Goal: Task Accomplishment & Management: Manage account settings

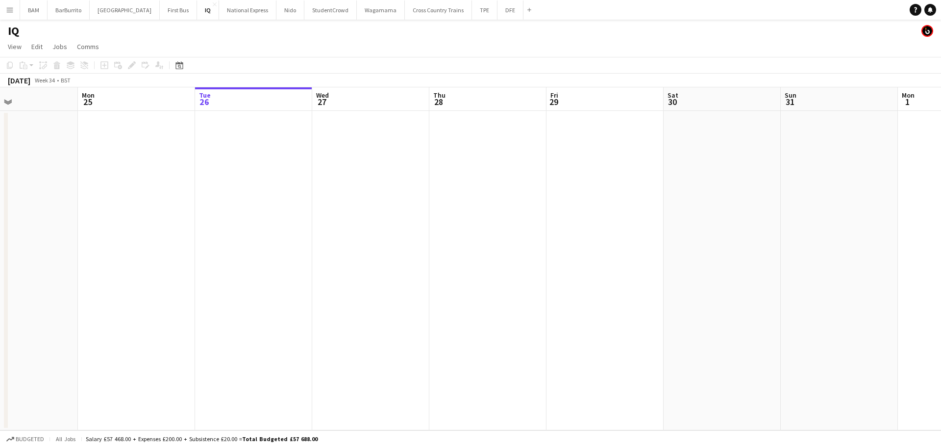
scroll to position [0, 309]
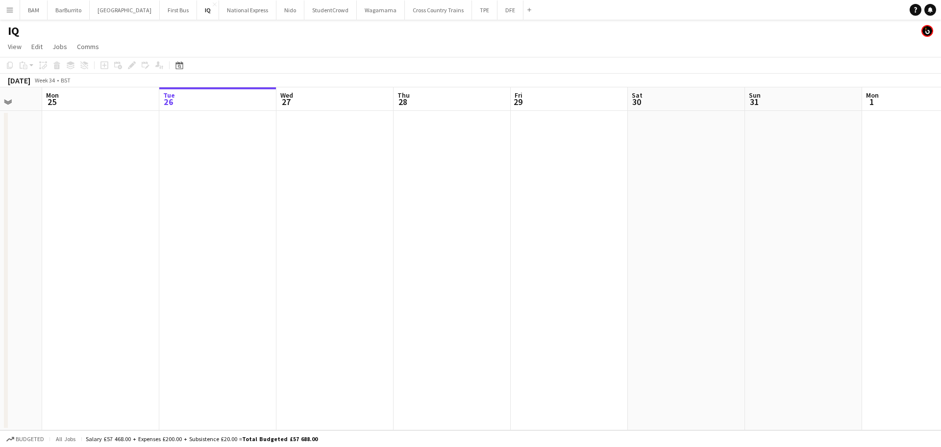
drag, startPoint x: 174, startPoint y: 128, endPoint x: 370, endPoint y: 92, distance: 199.9
click at [447, 129] on app-calendar-viewport "Fri 22 Sat 23 Sun 24 Mon 25 Tue 26 Wed 27 Thu 28 Fri 29 Sat 30 Sun 31 Mon 1 Tue…" at bounding box center [470, 258] width 941 height 343
click at [5, 12] on button "Menu" at bounding box center [10, 10] width 20 height 20
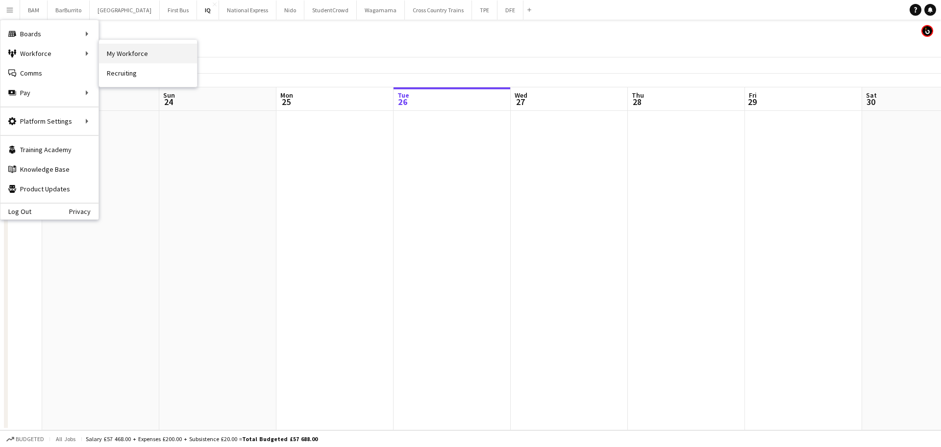
click at [147, 54] on link "My Workforce" at bounding box center [148, 54] width 98 height 20
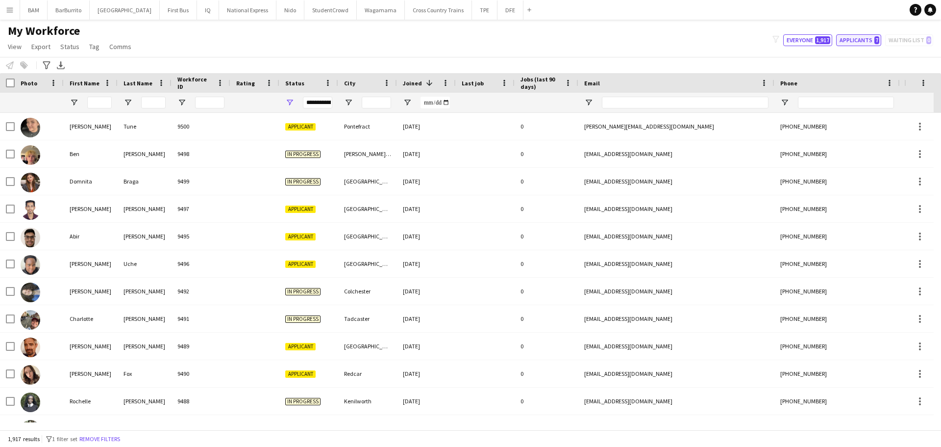
click at [856, 42] on button "Applicants 7" at bounding box center [858, 40] width 45 height 12
type input "**********"
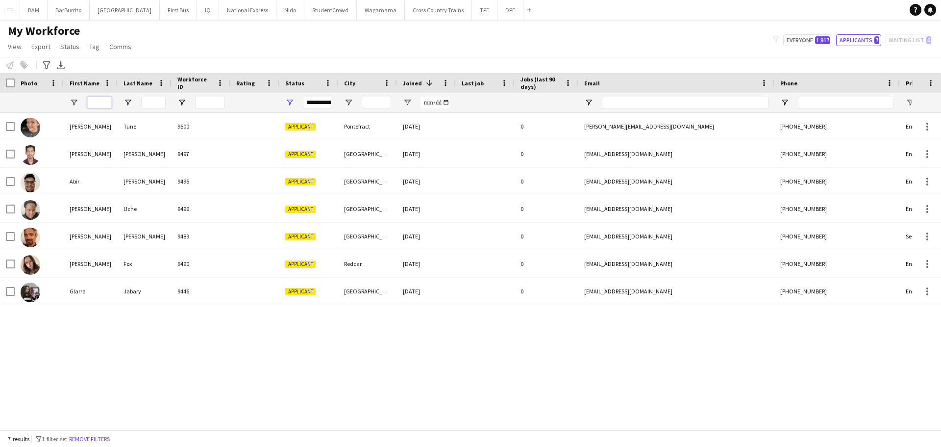
click at [107, 107] on input "First Name Filter Input" at bounding box center [99, 103] width 25 height 12
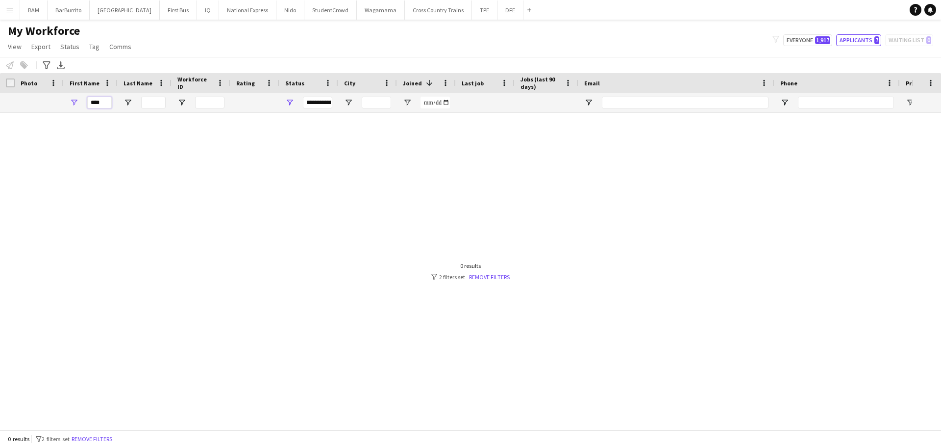
type input "****"
click at [228, 99] on div at bounding box center [201, 103] width 59 height 20
click at [219, 108] on input "Workforce ID Filter Input" at bounding box center [209, 103] width 29 height 12
click at [807, 37] on button "Everyone 1,917" at bounding box center [807, 40] width 49 height 12
type input "**********"
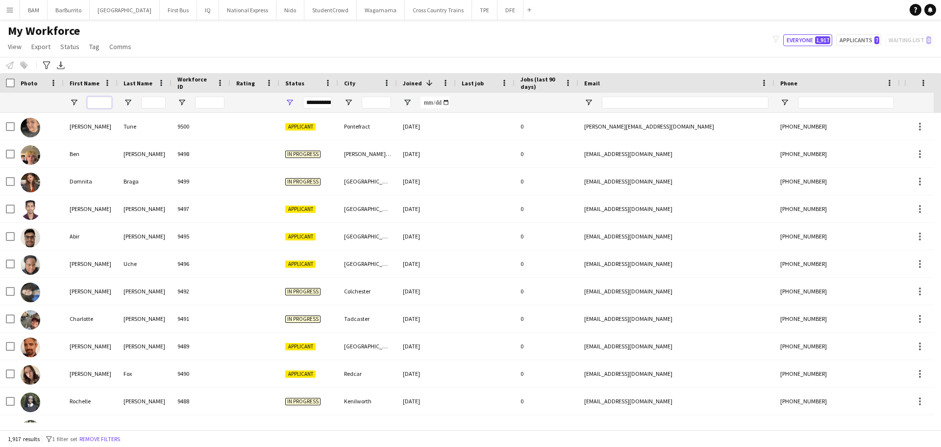
click at [93, 106] on input "First Name Filter Input" at bounding box center [99, 103] width 25 height 12
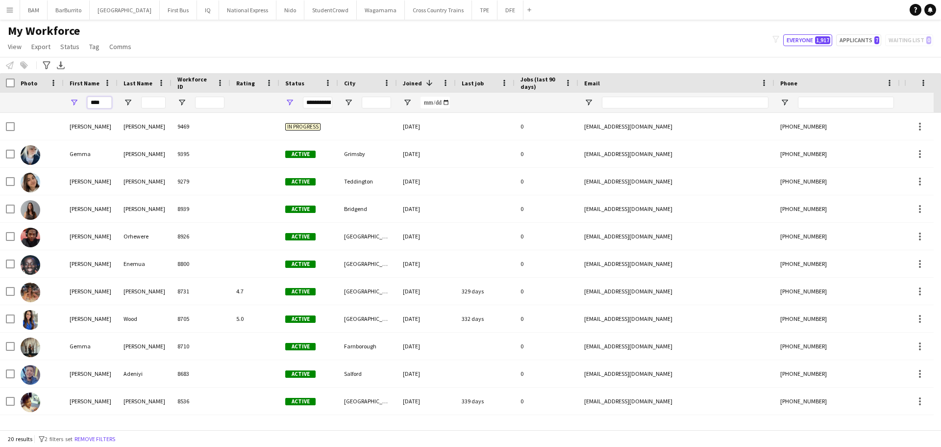
type input "****"
click at [154, 100] on input "Last Name Filter Input" at bounding box center [153, 103] width 25 height 12
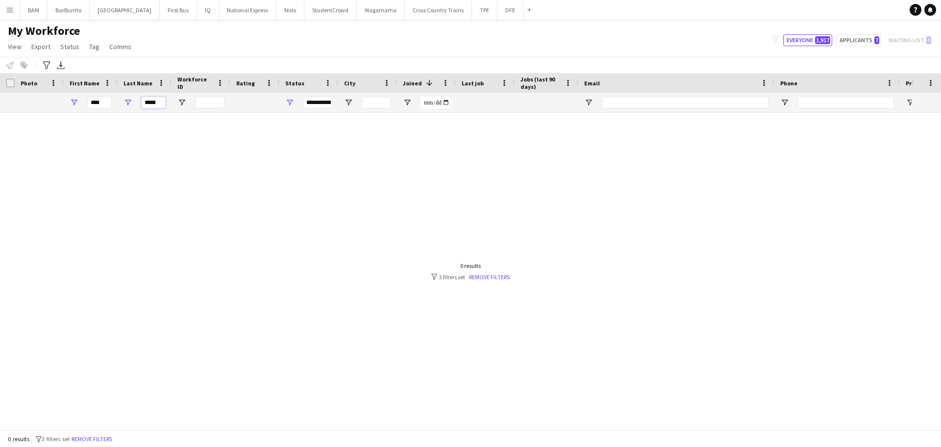
type input "*****"
click at [209, 153] on div at bounding box center [456, 267] width 912 height 309
drag, startPoint x: 142, startPoint y: 102, endPoint x: 177, endPoint y: 105, distance: 34.4
click at [177, 105] on div "**** *****" at bounding box center [531, 103] width 1063 height 20
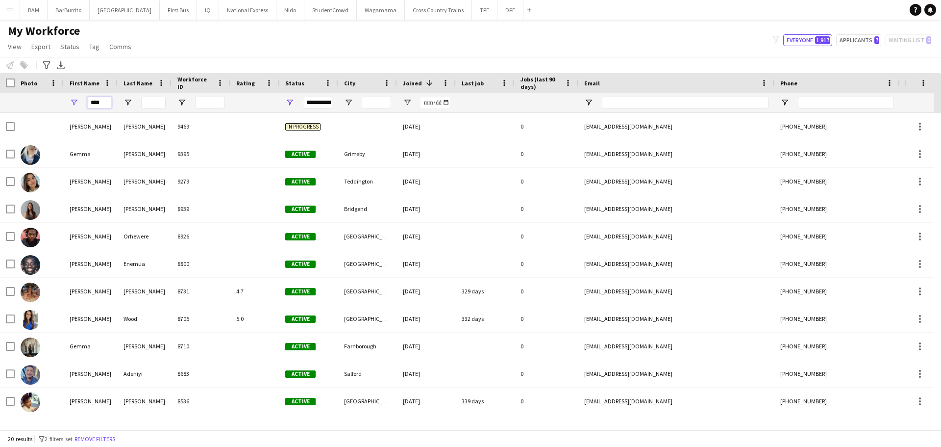
drag, startPoint x: 91, startPoint y: 102, endPoint x: 161, endPoint y: 102, distance: 69.6
click at [161, 102] on div "****" at bounding box center [531, 103] width 1063 height 20
click at [650, 103] on input "Email Filter Input" at bounding box center [685, 103] width 167 height 12
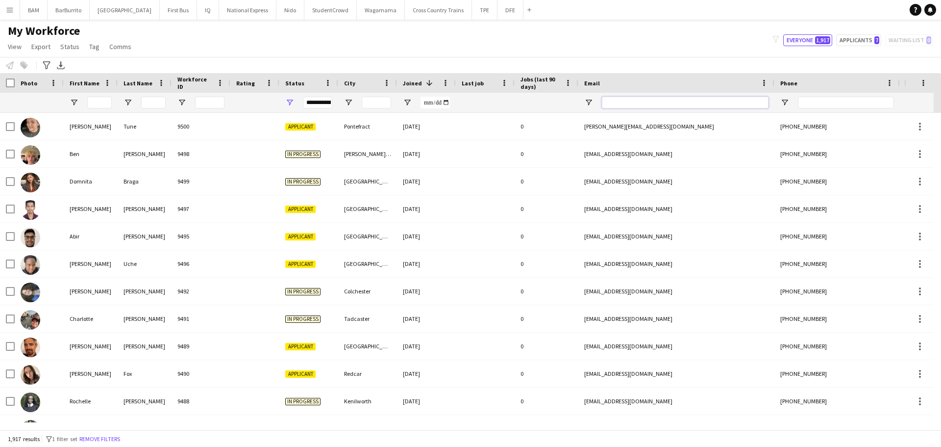
paste input "**********"
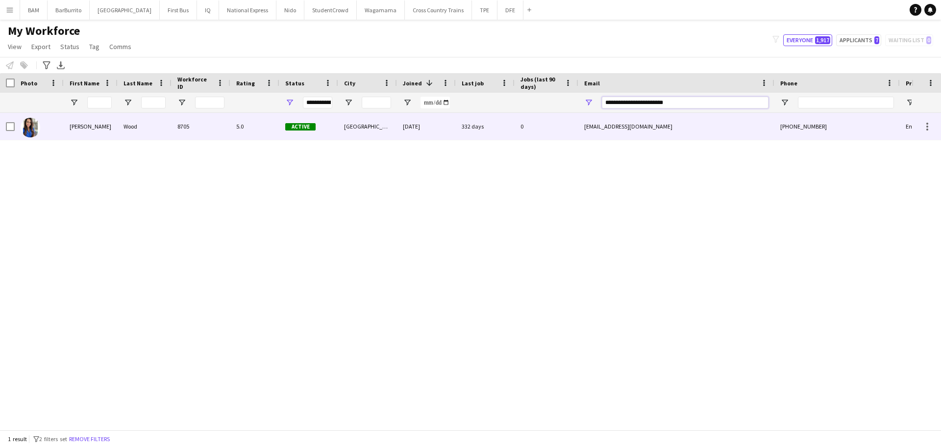
type input "**********"
click at [327, 131] on div "Active" at bounding box center [308, 126] width 59 height 27
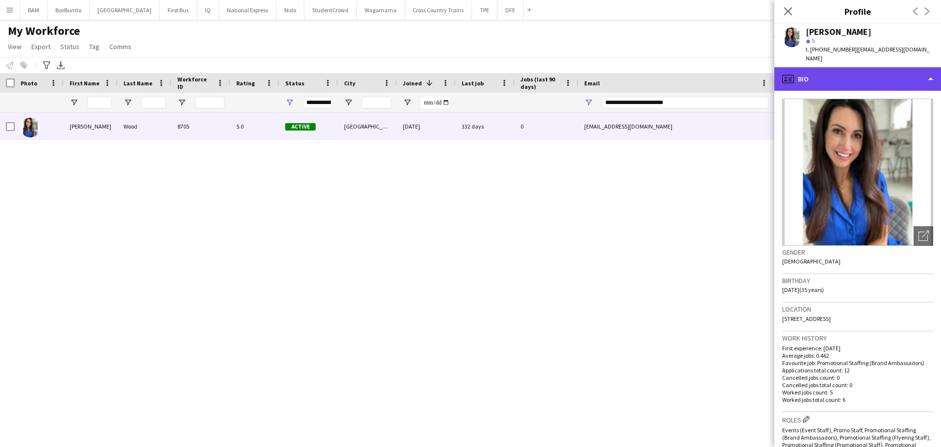
click at [878, 81] on div "profile Bio" at bounding box center [858, 79] width 167 height 24
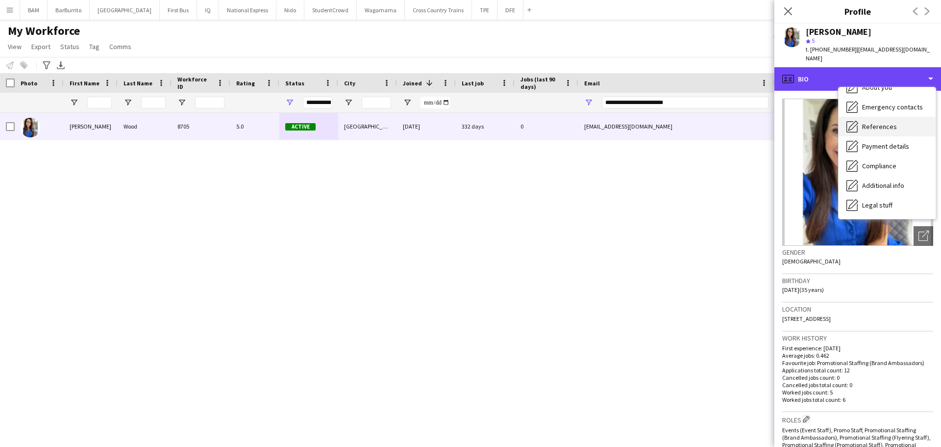
scroll to position [112, 0]
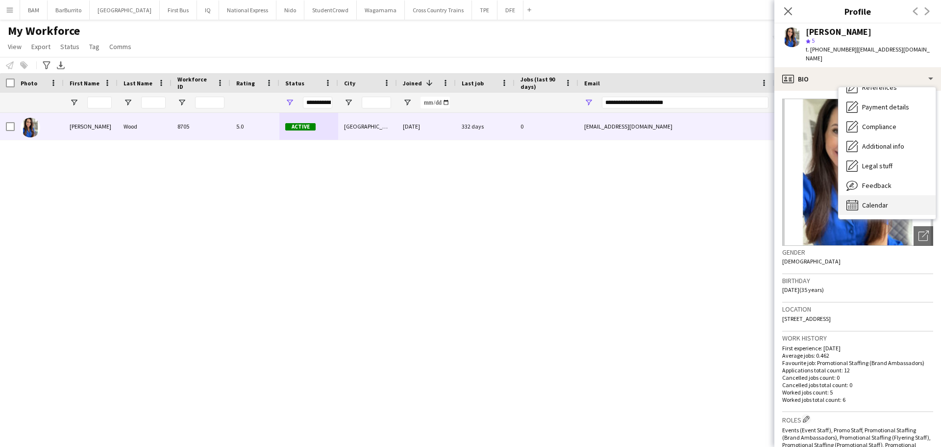
click at [888, 197] on div "Calendar Calendar" at bounding box center [887, 205] width 97 height 20
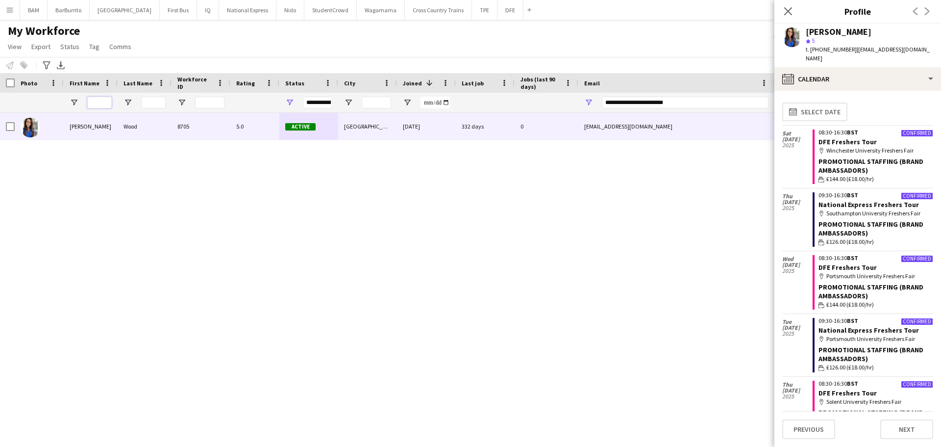
click at [98, 102] on input "First Name Filter Input" at bounding box center [99, 103] width 25 height 12
click at [492, 43] on div "My Workforce View Views Default view New view Update view Delete view Edit name…" at bounding box center [470, 40] width 941 height 33
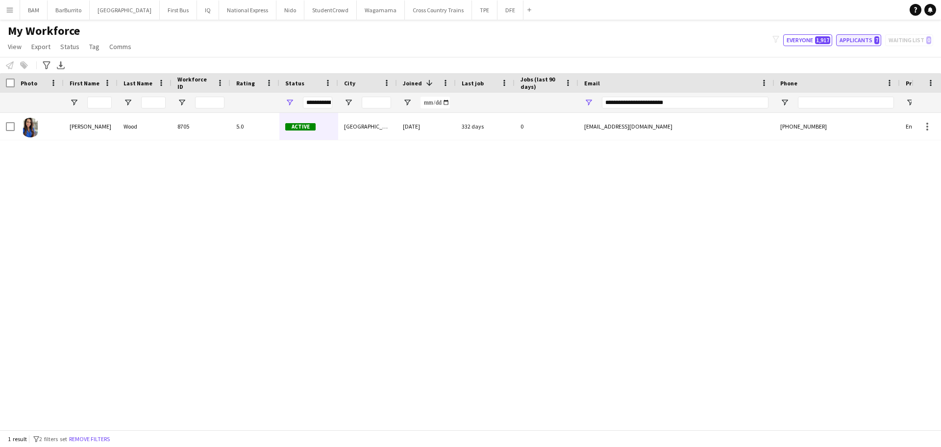
click at [870, 38] on button "Applicants 7" at bounding box center [858, 40] width 45 height 12
type input "**********"
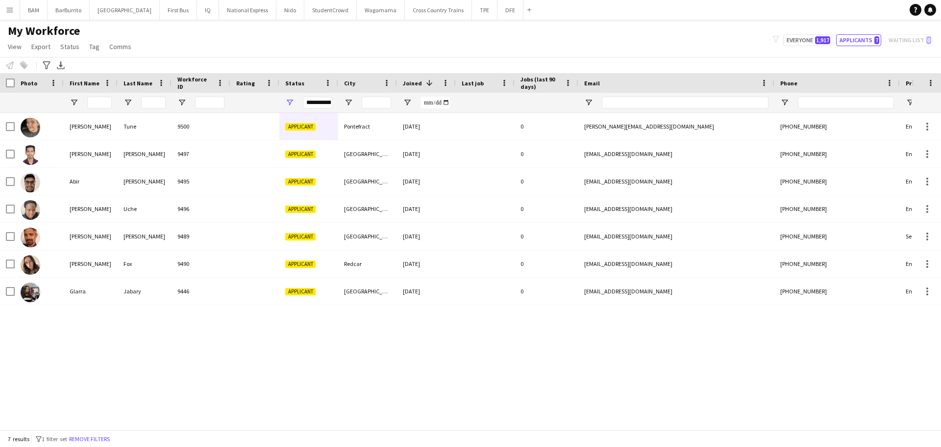
click at [804, 32] on div "My Workforce View Views Default view New view Update view Delete view Edit name…" at bounding box center [470, 40] width 941 height 33
click at [807, 38] on button "Everyone 1,917" at bounding box center [807, 40] width 49 height 12
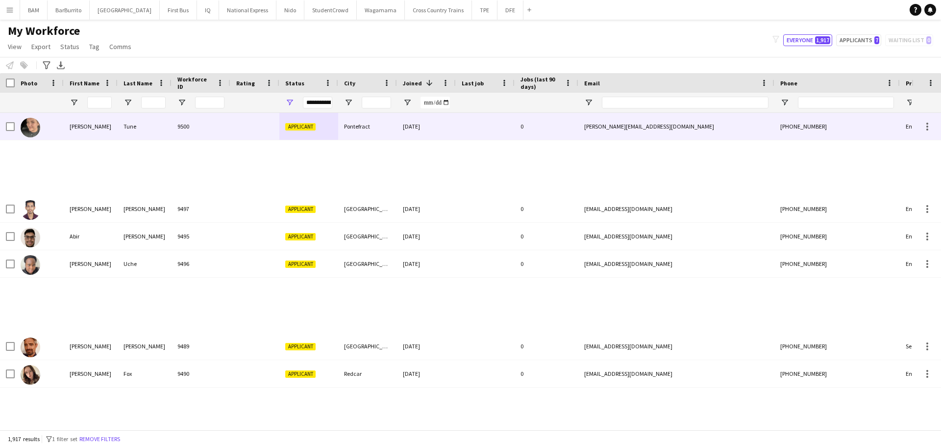
type input "**********"
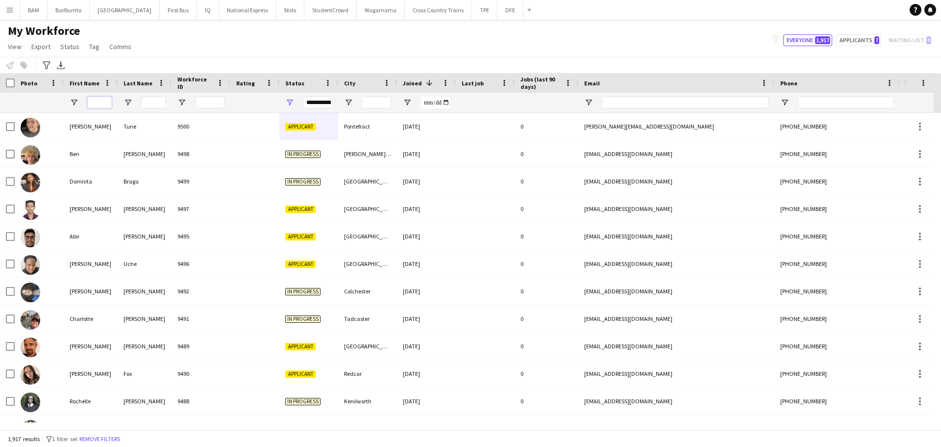
click at [97, 103] on input "First Name Filter Input" at bounding box center [99, 103] width 25 height 12
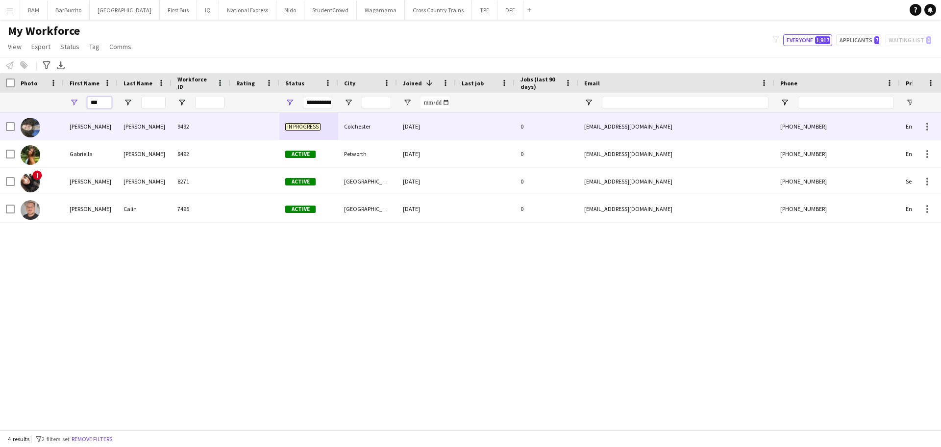
type input "***"
click at [169, 131] on div "[PERSON_NAME]" at bounding box center [145, 126] width 54 height 27
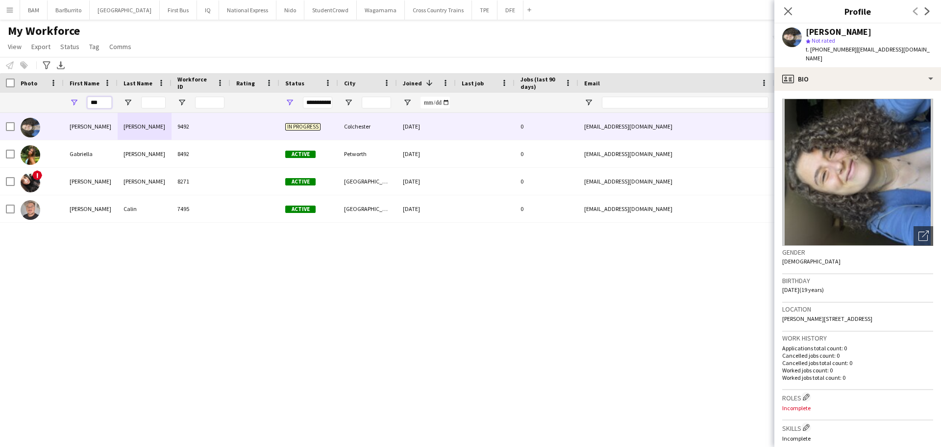
drag, startPoint x: 107, startPoint y: 100, endPoint x: 79, endPoint y: 99, distance: 28.0
click at [79, 100] on div "***" at bounding box center [91, 103] width 54 height 20
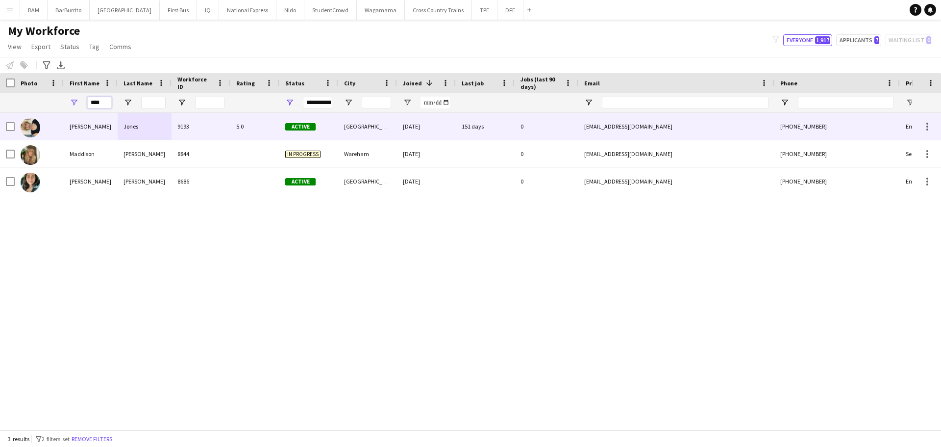
type input "****"
click at [154, 127] on div "Jones" at bounding box center [145, 126] width 54 height 27
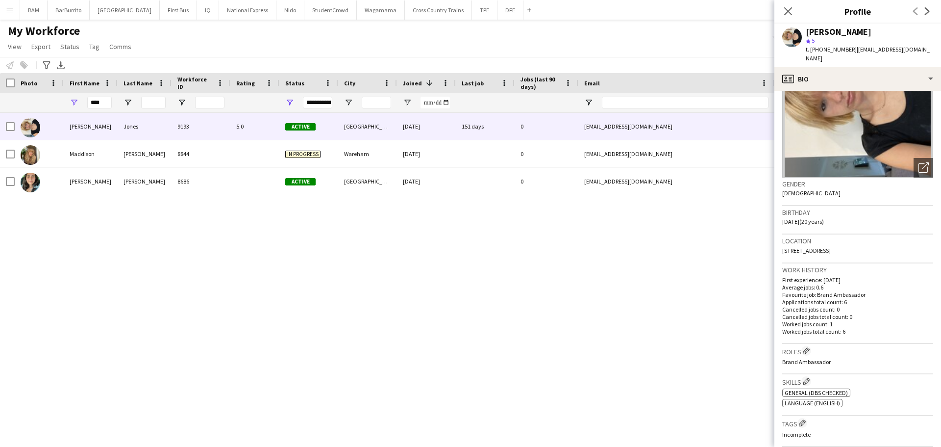
scroll to position [147, 0]
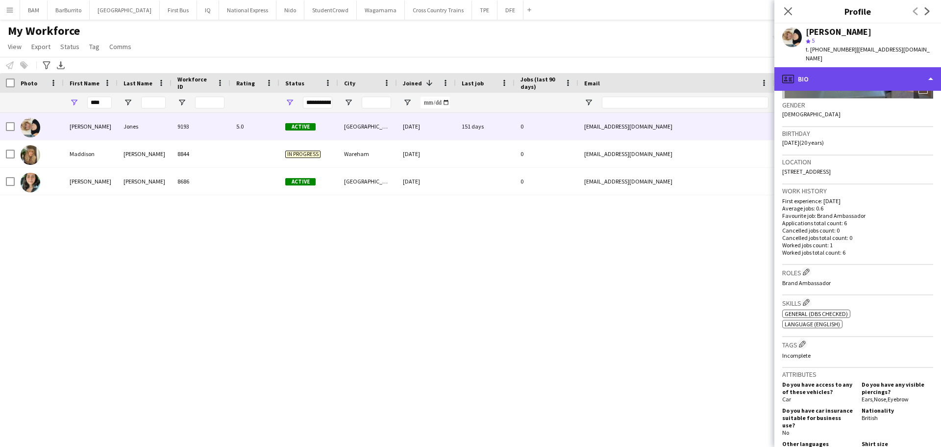
click at [843, 79] on div "profile Bio" at bounding box center [858, 79] width 167 height 24
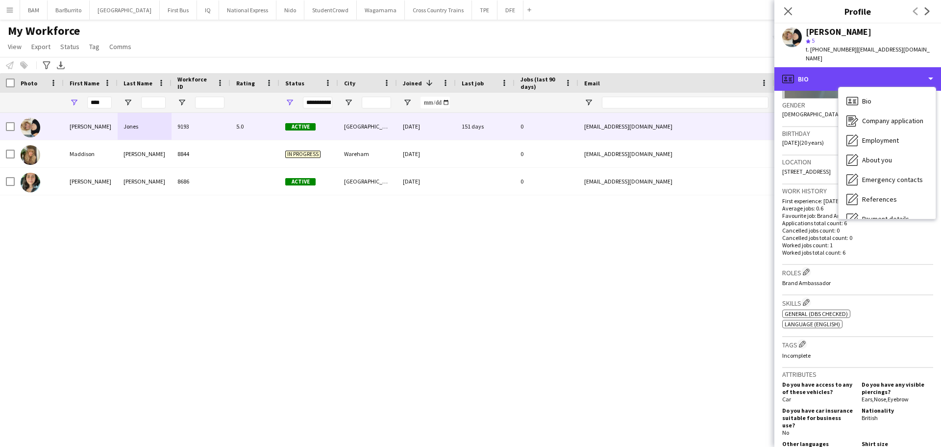
scroll to position [112, 0]
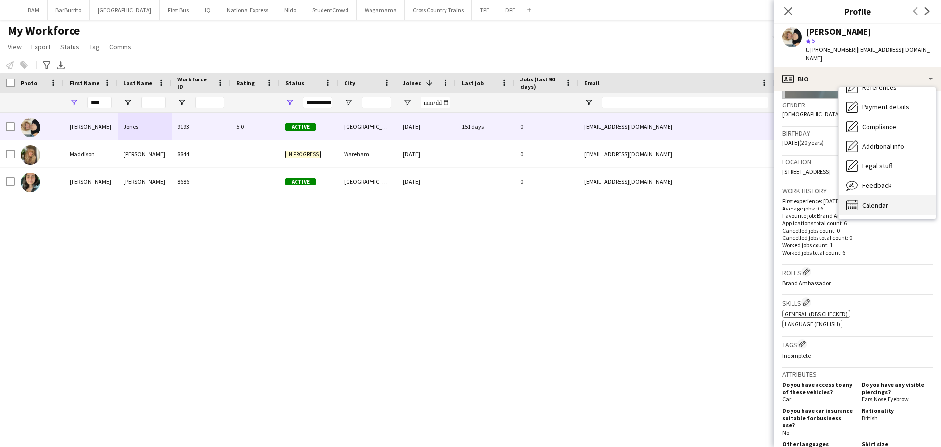
click at [889, 197] on div "Calendar Calendar" at bounding box center [887, 205] width 97 height 20
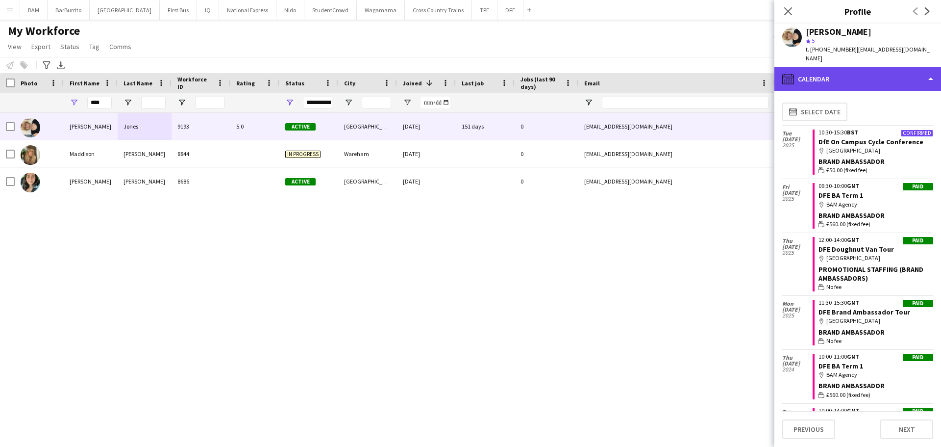
click at [851, 69] on div "calendar-full Calendar" at bounding box center [858, 79] width 167 height 24
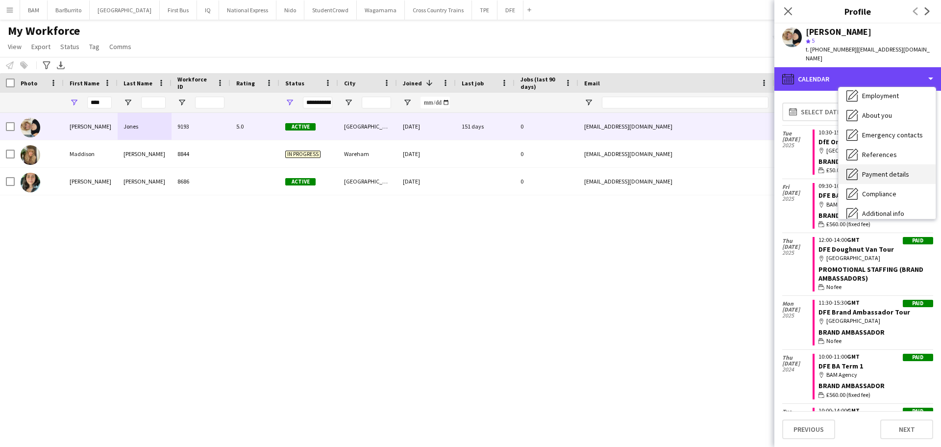
scroll to position [0, 0]
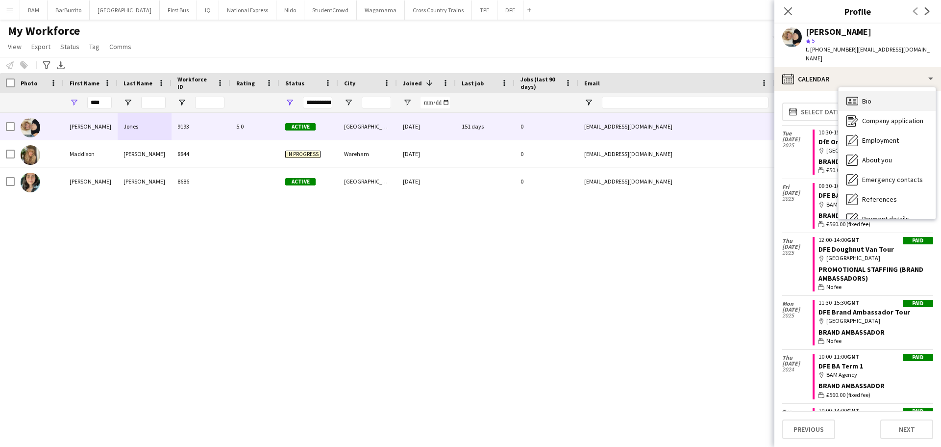
click at [879, 91] on div "Bio Bio" at bounding box center [887, 101] width 97 height 20
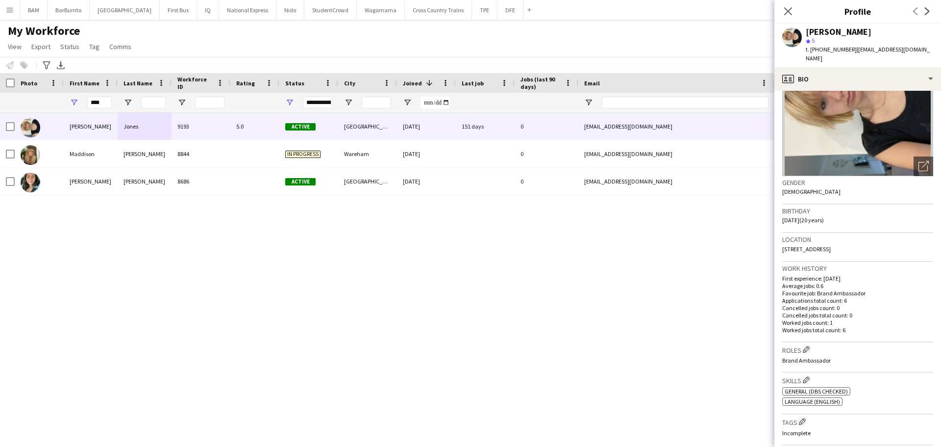
scroll to position [147, 0]
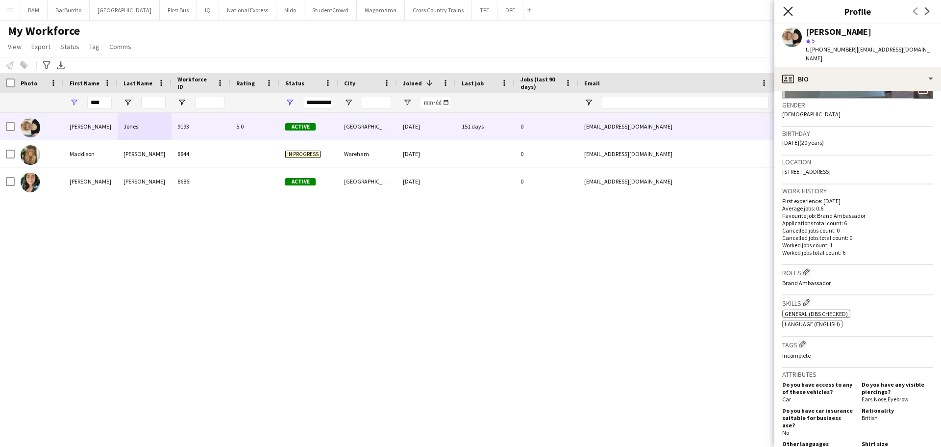
click at [784, 12] on icon "Close pop-in" at bounding box center [787, 10] width 9 height 9
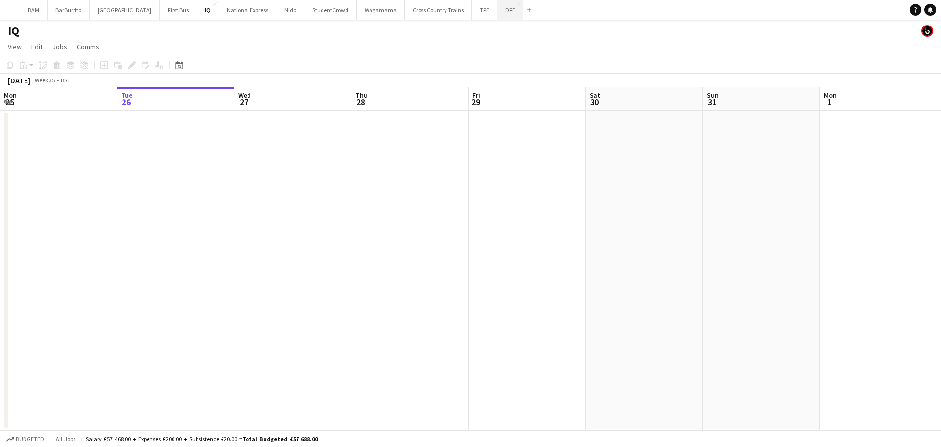
click at [498, 15] on button "DFE Close" at bounding box center [511, 9] width 26 height 19
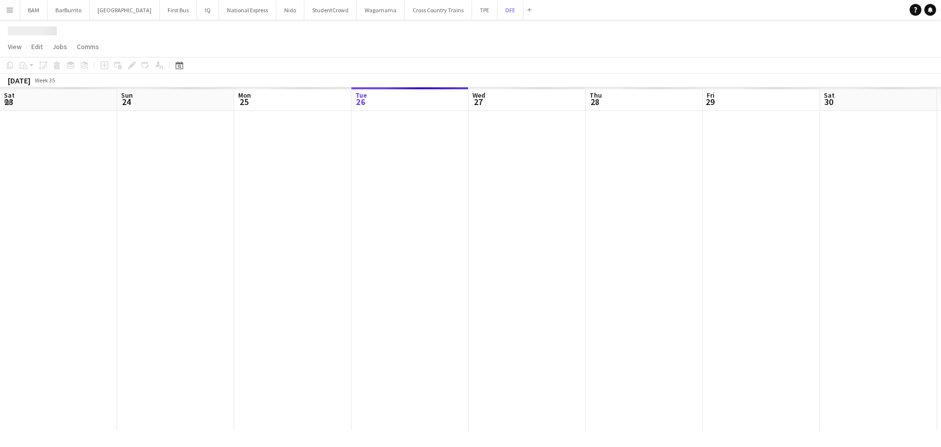
scroll to position [0, 234]
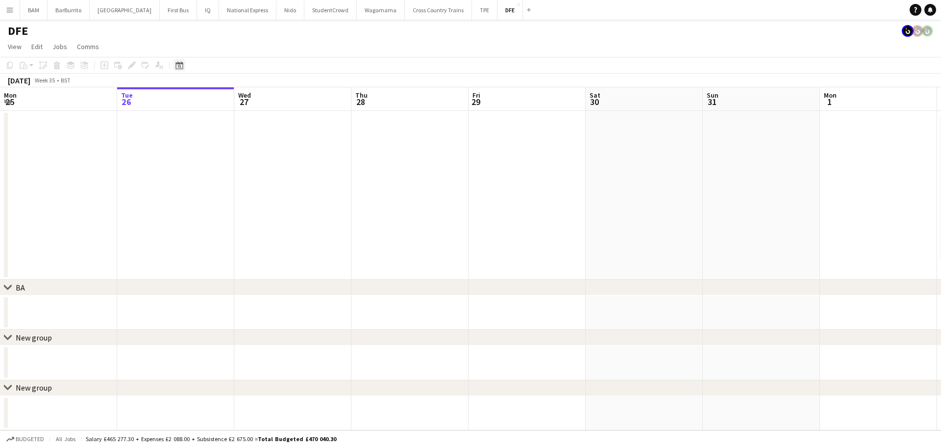
click at [182, 66] on icon "Date picker" at bounding box center [180, 65] width 8 height 8
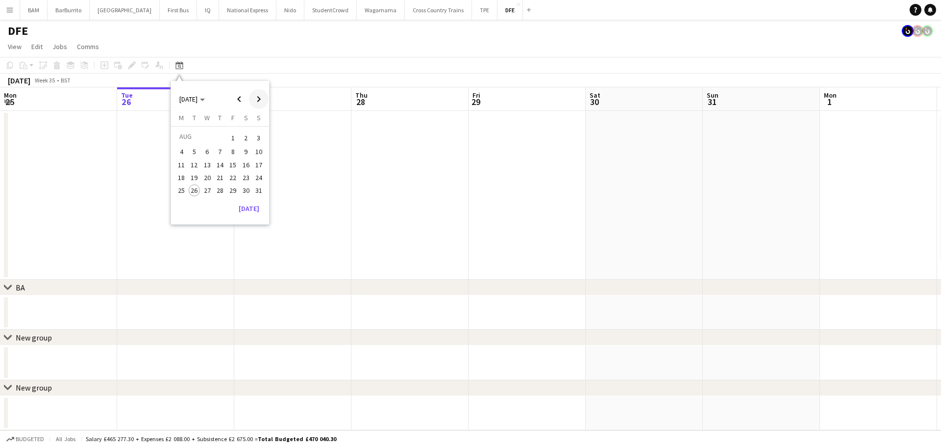
click at [253, 101] on span "Next month" at bounding box center [259, 99] width 20 height 20
click at [231, 189] on span "26" at bounding box center [233, 188] width 12 height 12
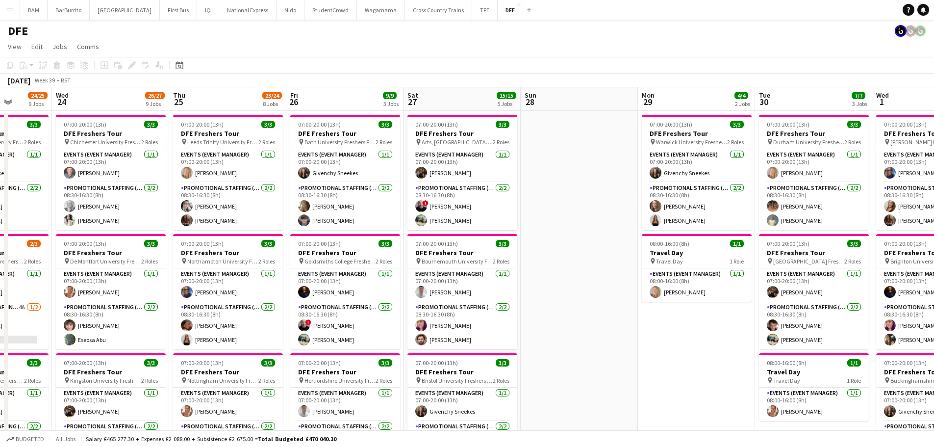
scroll to position [0, 247]
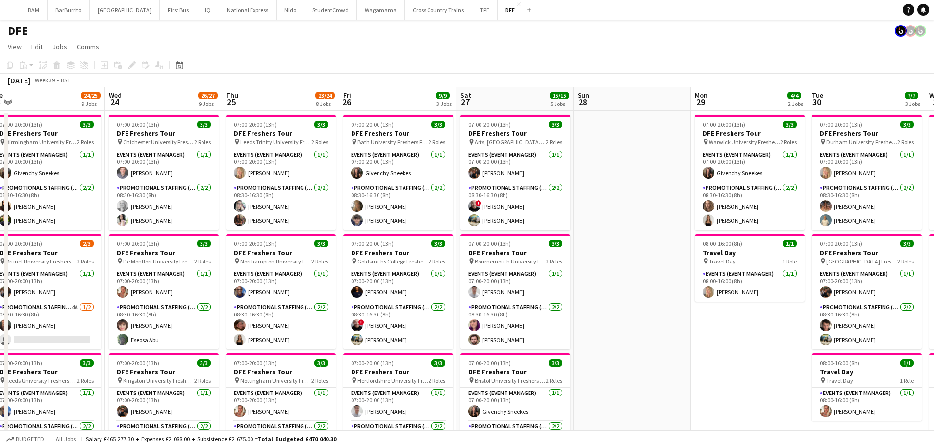
drag, startPoint x: 557, startPoint y: 206, endPoint x: 616, endPoint y: 206, distance: 58.3
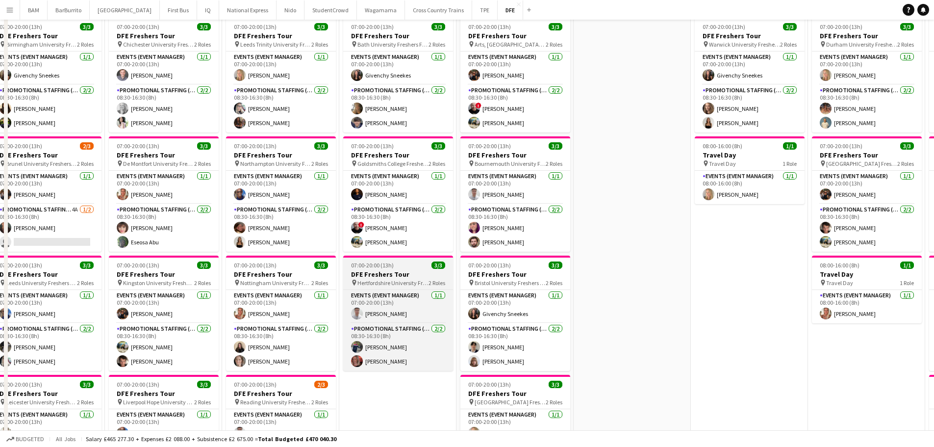
scroll to position [0, 0]
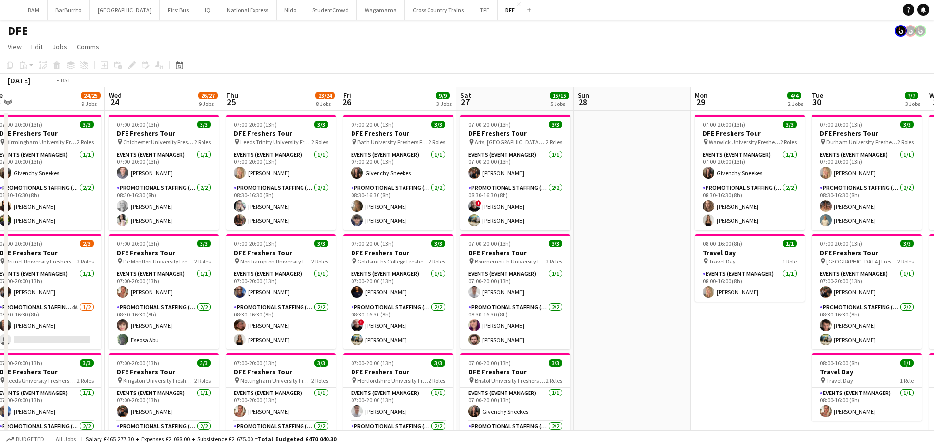
drag, startPoint x: 417, startPoint y: 151, endPoint x: 348, endPoint y: 183, distance: 76.5
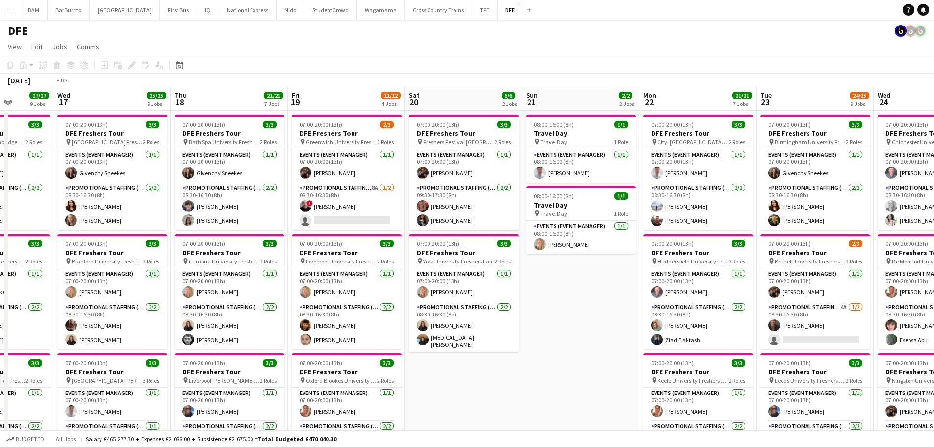
drag, startPoint x: 613, startPoint y: 158, endPoint x: 628, endPoint y: 162, distance: 14.7
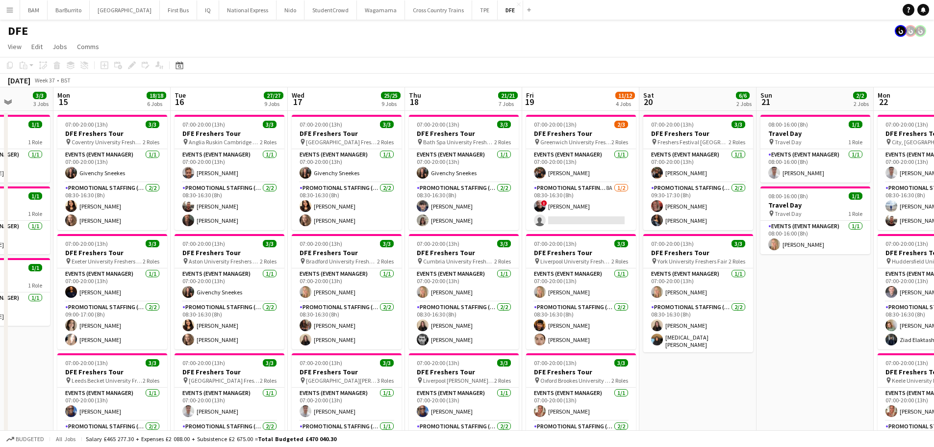
scroll to position [0, 269]
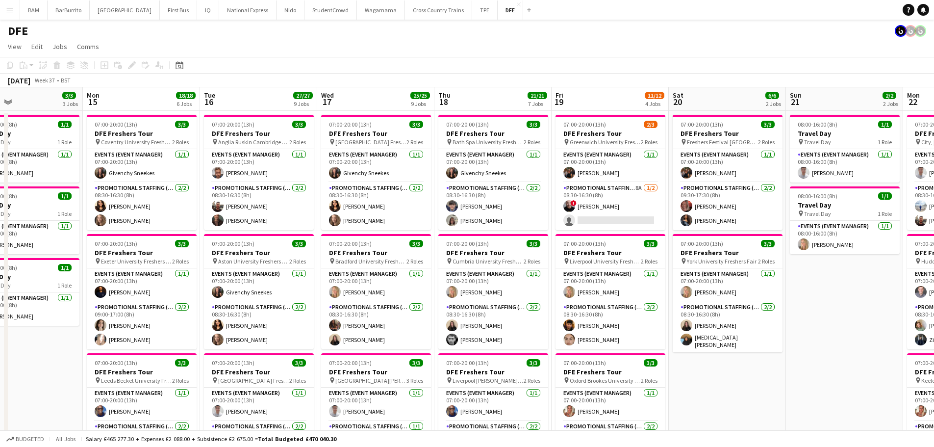
drag, startPoint x: 279, startPoint y: 158, endPoint x: 303, endPoint y: 156, distance: 24.1
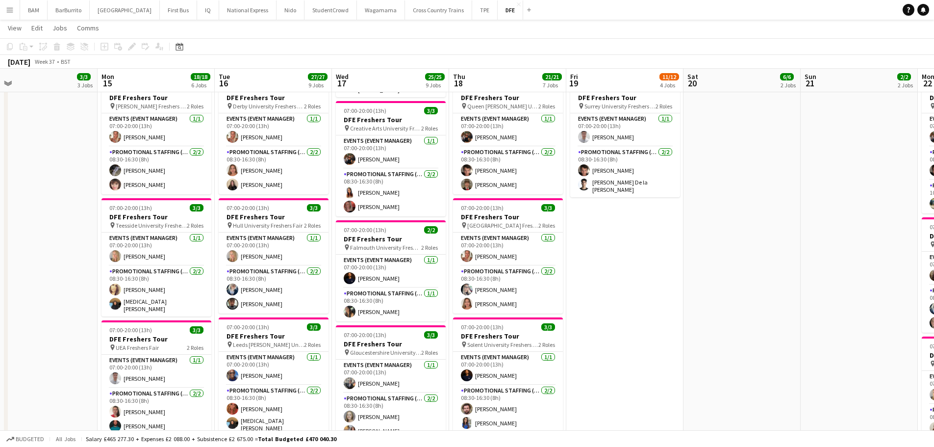
scroll to position [0, 254]
drag, startPoint x: 366, startPoint y: 158, endPoint x: 310, endPoint y: 19, distance: 150.0
click at [381, 263] on app-calendar-viewport "Fri 12 6/6 4 Jobs Sat 13 Sun 14 3/3 3 Jobs Mon 15 18/18 6 Jobs Tue 16 27/27 9 J…" at bounding box center [467, 299] width 934 height 1306
drag, startPoint x: 449, startPoint y: 146, endPoint x: 711, endPoint y: 176, distance: 264.0
click at [269, 149] on app-calendar-viewport "Fri 12 6/6 4 Jobs Sat 13 Sun 14 3/3 3 Jobs Mon 15 18/18 6 Jobs Tue 16 27/27 9 J…" at bounding box center [467, 299] width 934 height 1306
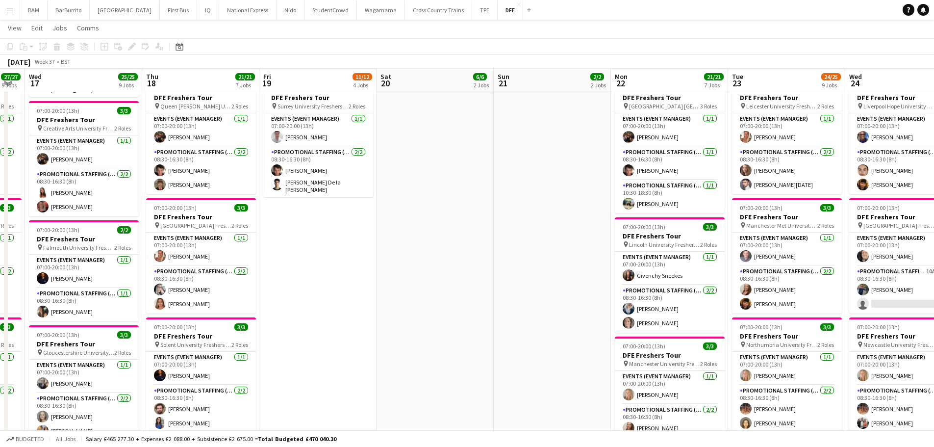
scroll to position [0, 361]
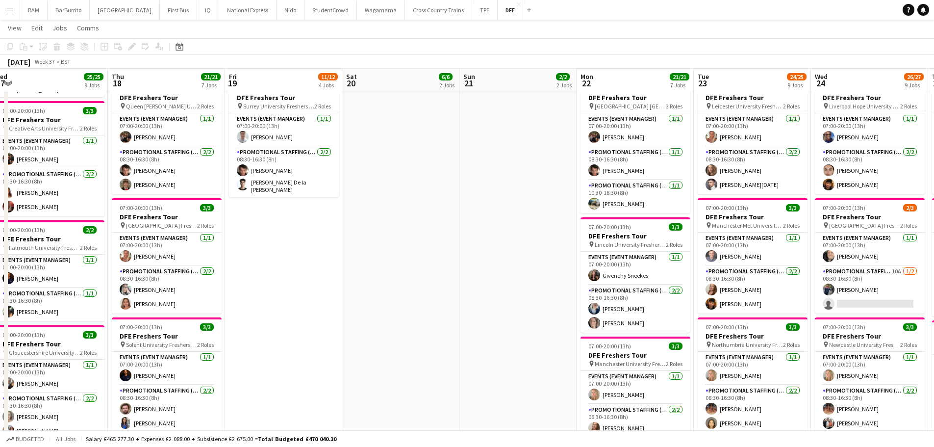
drag, startPoint x: 711, startPoint y: 176, endPoint x: 325, endPoint y: 176, distance: 385.9
click at [325, 176] on app-calendar-viewport "Sun 14 3/3 3 Jobs Mon 15 18/18 6 Jobs Tue 16 27/27 9 Jobs Wed 17 25/25 9 Jobs T…" at bounding box center [467, 299] width 934 height 1306
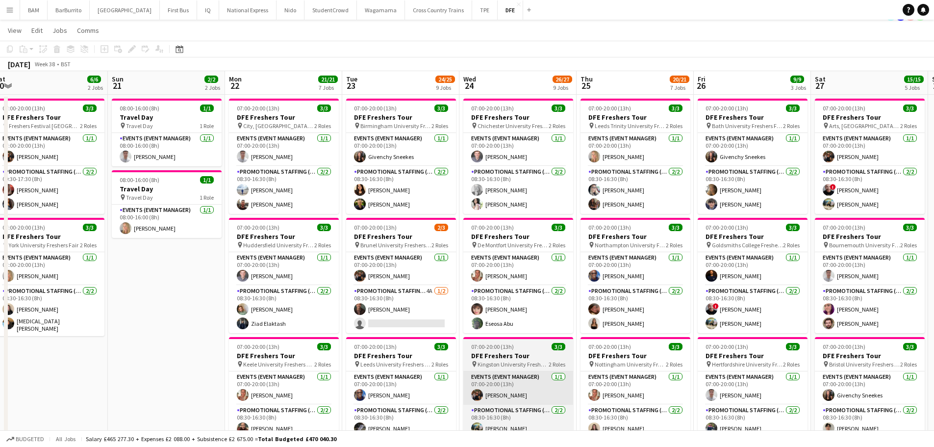
scroll to position [0, 0]
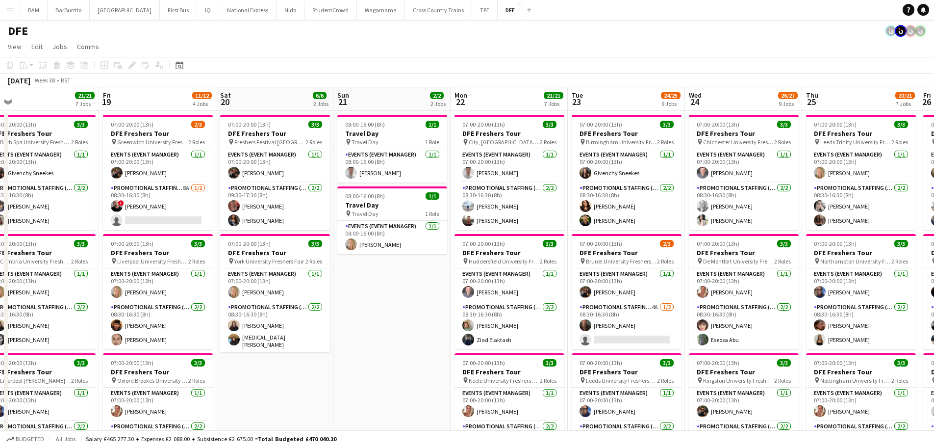
drag, startPoint x: 331, startPoint y: 186, endPoint x: 497, endPoint y: 200, distance: 165.8
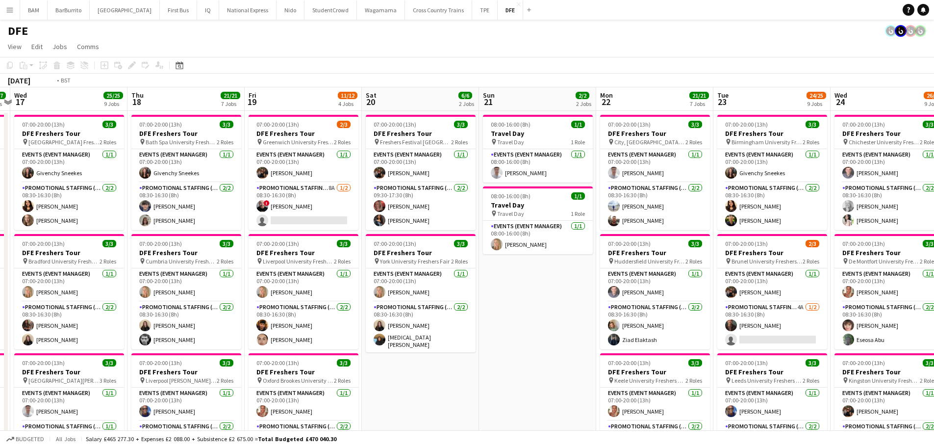
scroll to position [0, 209]
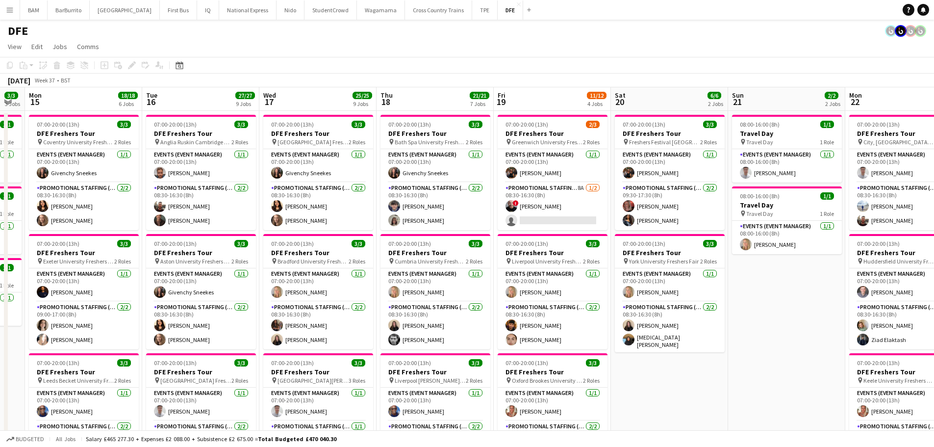
drag, startPoint x: 328, startPoint y: 202, endPoint x: 549, endPoint y: 207, distance: 221.7
drag, startPoint x: 762, startPoint y: 207, endPoint x: 422, endPoint y: 207, distance: 340.3
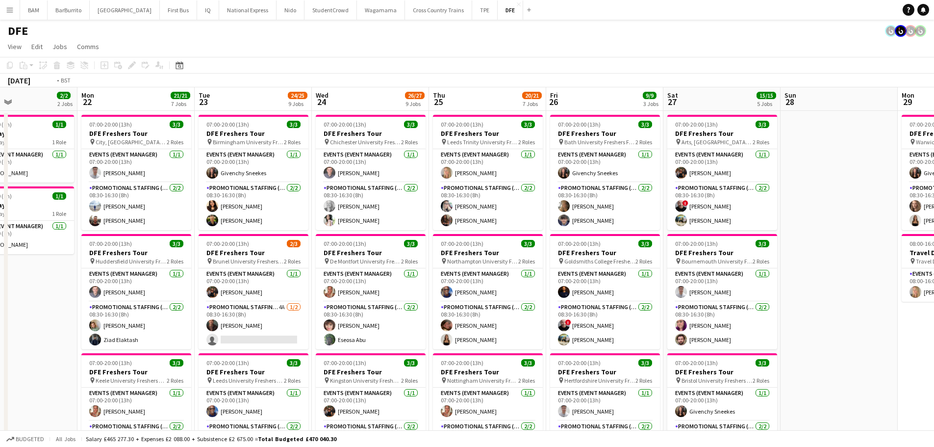
scroll to position [0, 361]
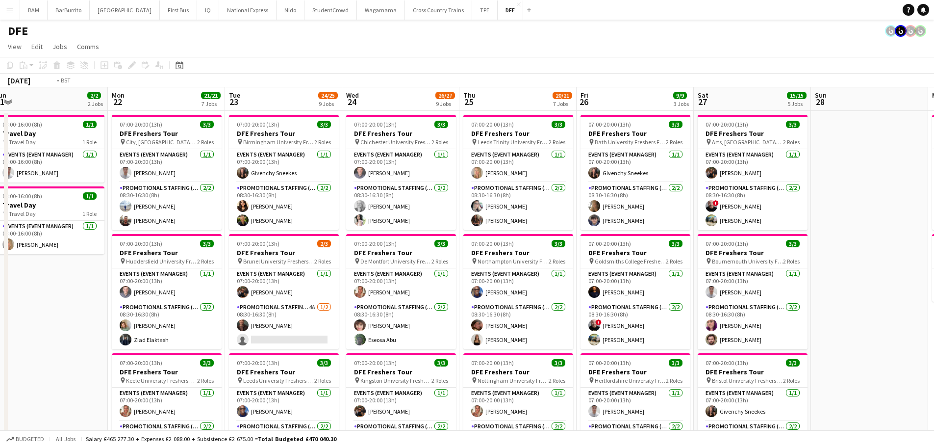
drag, startPoint x: 626, startPoint y: 216, endPoint x: 456, endPoint y: 214, distance: 170.1
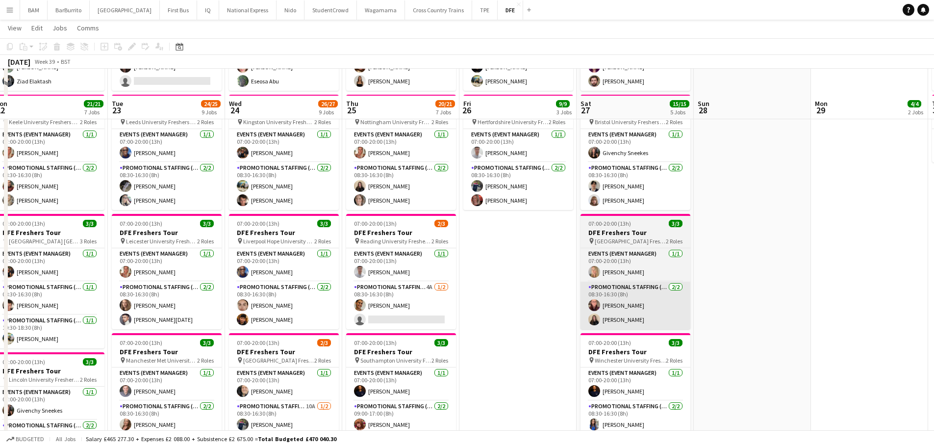
scroll to position [245, 0]
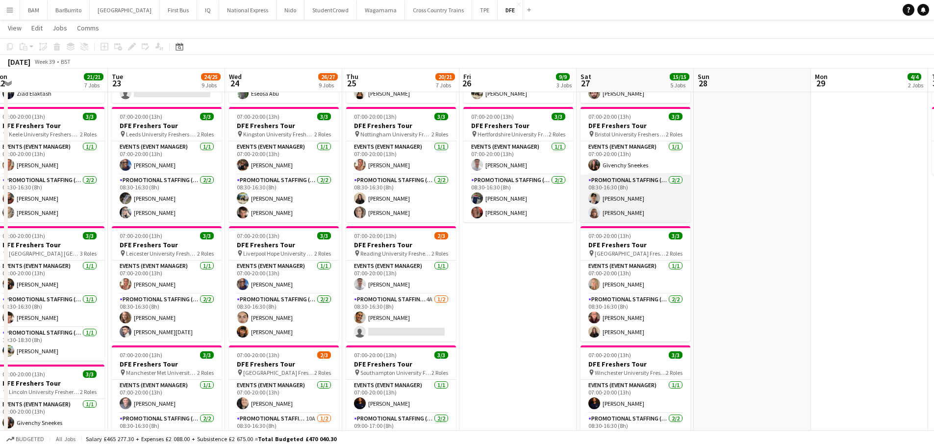
click at [653, 212] on app-card-role "Promotional Staffing (Brand Ambassadors) [DATE] 08:30-16:30 (8h) [PERSON_NAME] …" at bounding box center [636, 199] width 110 height 48
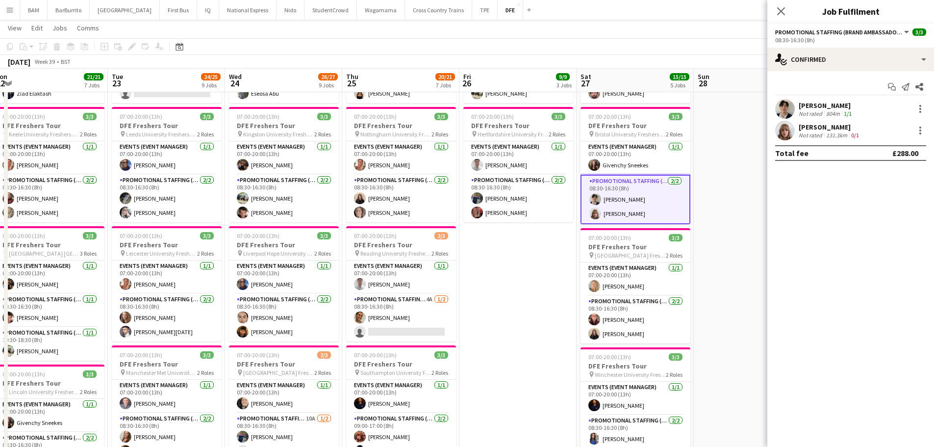
click at [813, 135] on div "Not rated" at bounding box center [811, 134] width 25 height 7
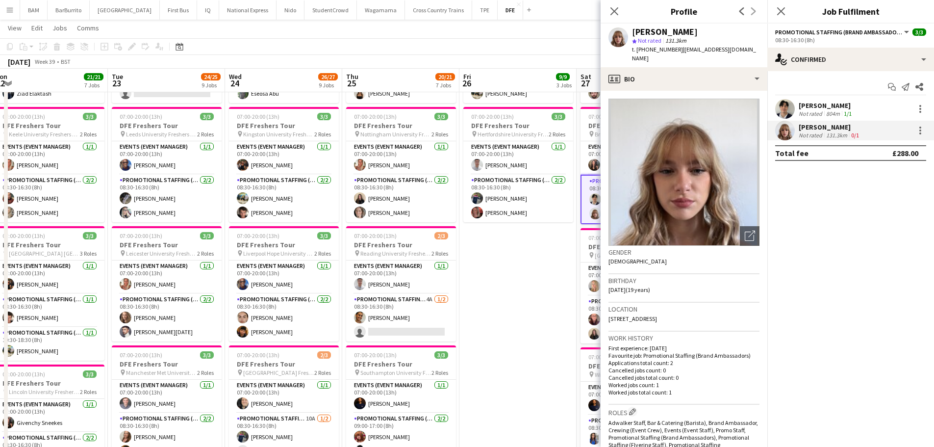
click at [7, 10] on app-icon "Menu" at bounding box center [10, 10] width 8 height 8
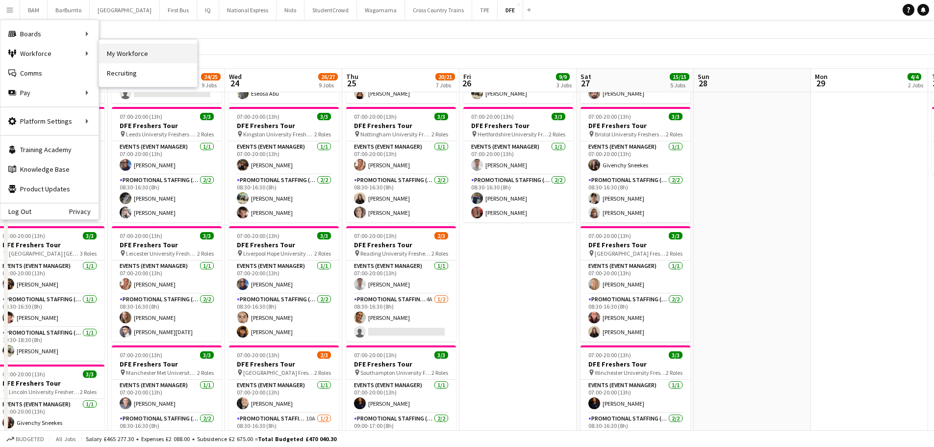
click at [122, 52] on link "My Workforce" at bounding box center [148, 54] width 98 height 20
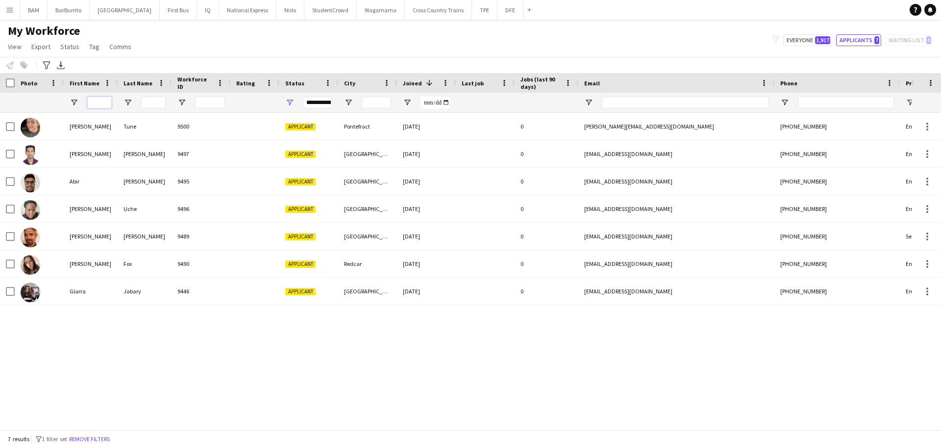
click at [99, 101] on input "First Name Filter Input" at bounding box center [99, 103] width 25 height 12
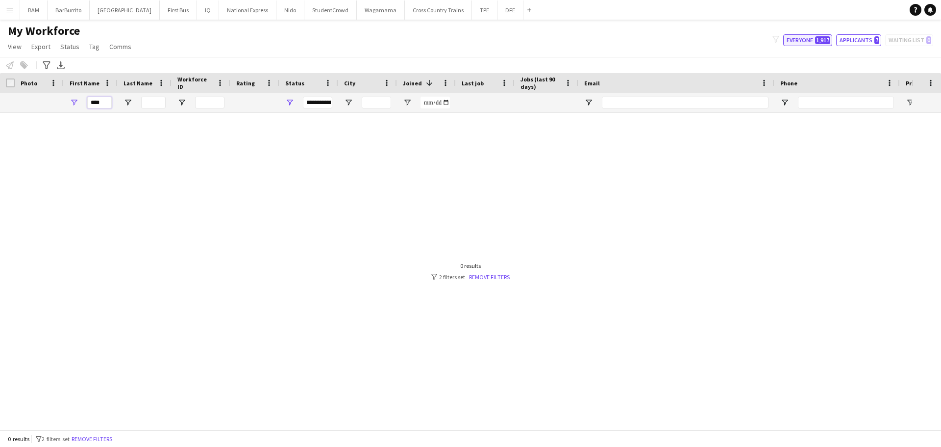
type input "****"
click at [815, 39] on button "Everyone 1,917" at bounding box center [807, 40] width 49 height 12
type input "**********"
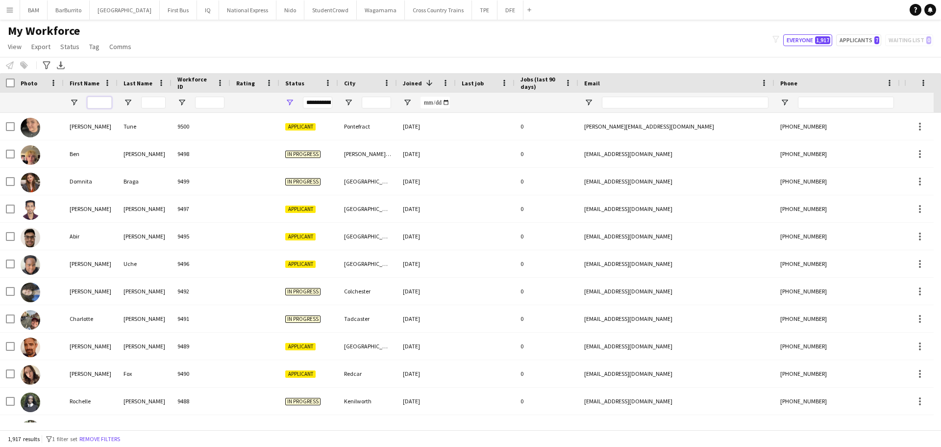
click at [96, 102] on input "First Name Filter Input" at bounding box center [99, 103] width 25 height 12
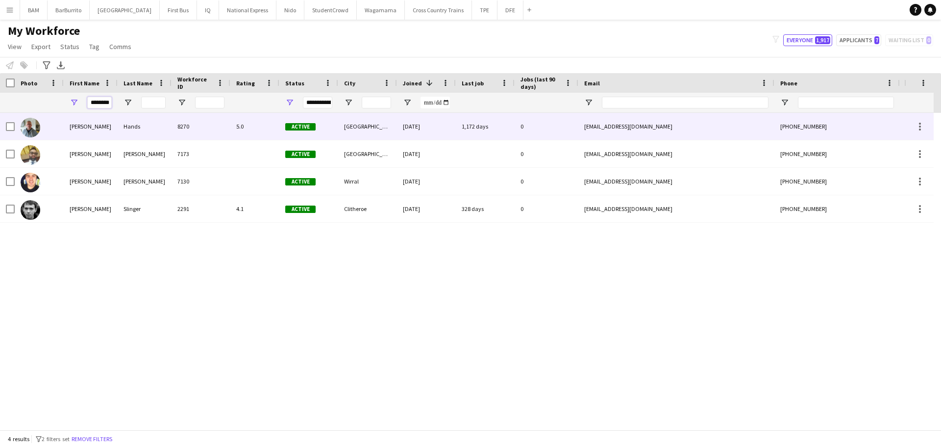
type input "********"
click at [108, 127] on div "[PERSON_NAME]" at bounding box center [91, 126] width 54 height 27
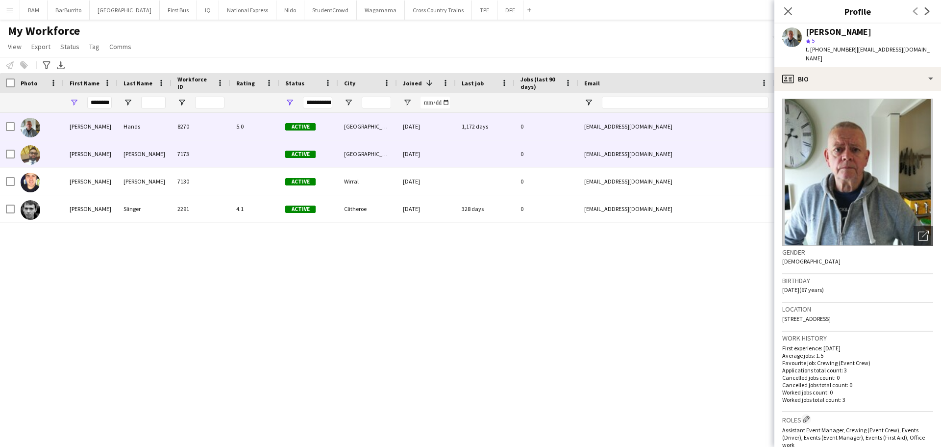
drag, startPoint x: 167, startPoint y: 155, endPoint x: 179, endPoint y: 157, distance: 12.0
click at [169, 155] on div "[PERSON_NAME]" at bounding box center [145, 153] width 54 height 27
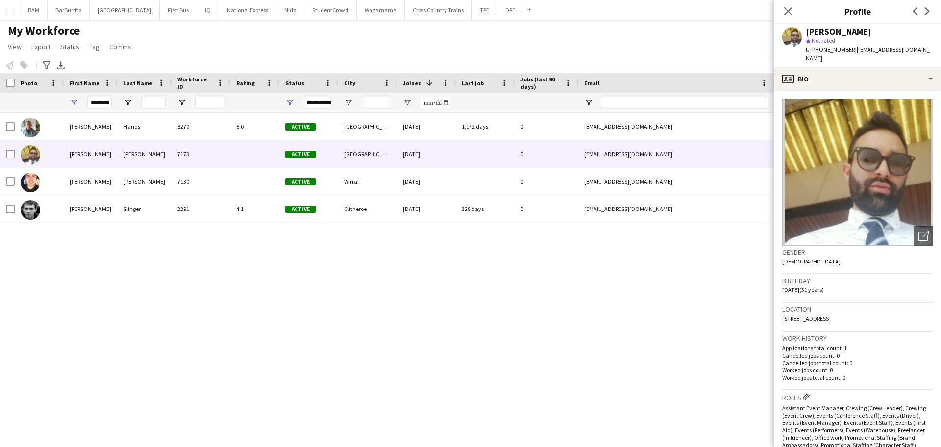
drag, startPoint x: 172, startPoint y: 224, endPoint x: 247, endPoint y: 217, distance: 75.4
click at [173, 224] on div "[PERSON_NAME] 8270 5.0 Active [GEOGRAPHIC_DATA] [DATE] 1,172 days 0 [EMAIL_ADDR…" at bounding box center [456, 267] width 912 height 309
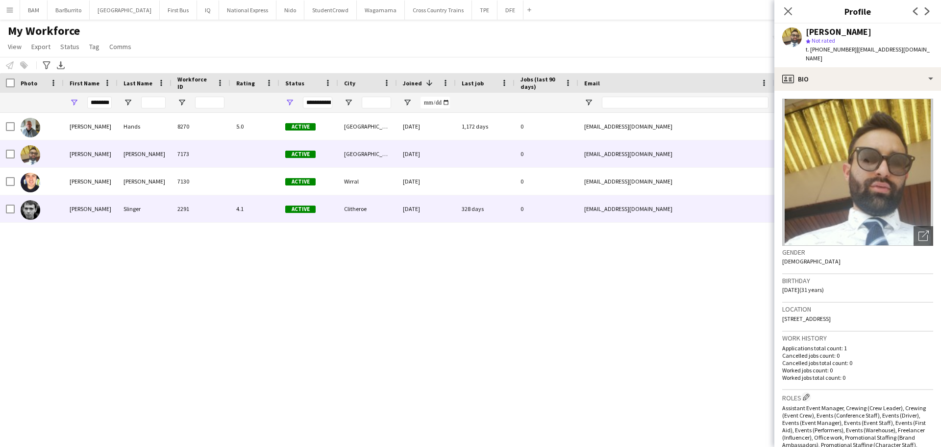
click at [297, 210] on span "Active" at bounding box center [300, 208] width 30 height 7
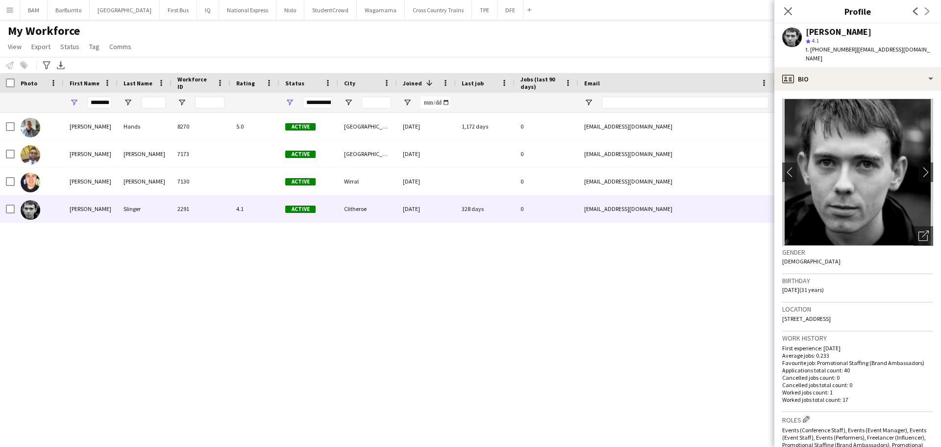
scroll to position [196, 0]
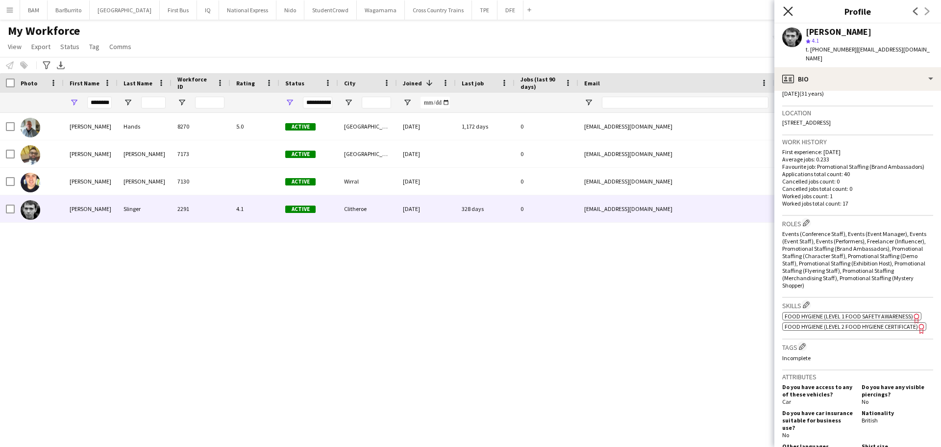
click at [788, 12] on icon "Close pop-in" at bounding box center [787, 10] width 9 height 9
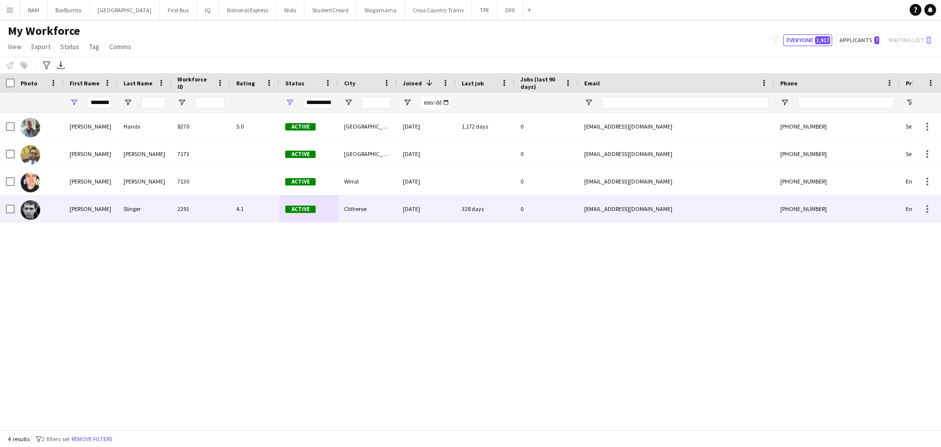
click at [587, 214] on div "[EMAIL_ADDRESS][DOMAIN_NAME]" at bounding box center [677, 208] width 196 height 27
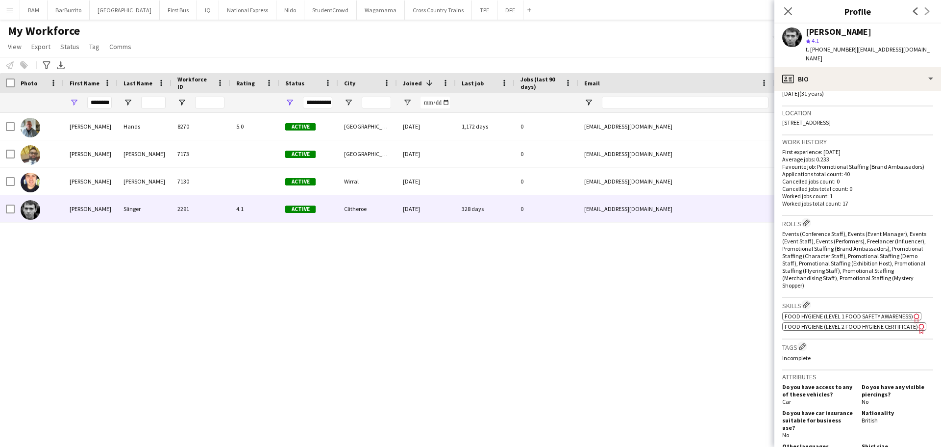
click at [859, 323] on span "Food Hygiene (Level 2 Food Hygiene Certificate)" at bounding box center [851, 326] width 133 height 7
drag, startPoint x: 114, startPoint y: 104, endPoint x: 105, endPoint y: 105, distance: 9.4
click at [114, 104] on div "********" at bounding box center [91, 103] width 54 height 20
drag, startPoint x: 92, startPoint y: 104, endPoint x: 155, endPoint y: 108, distance: 63.4
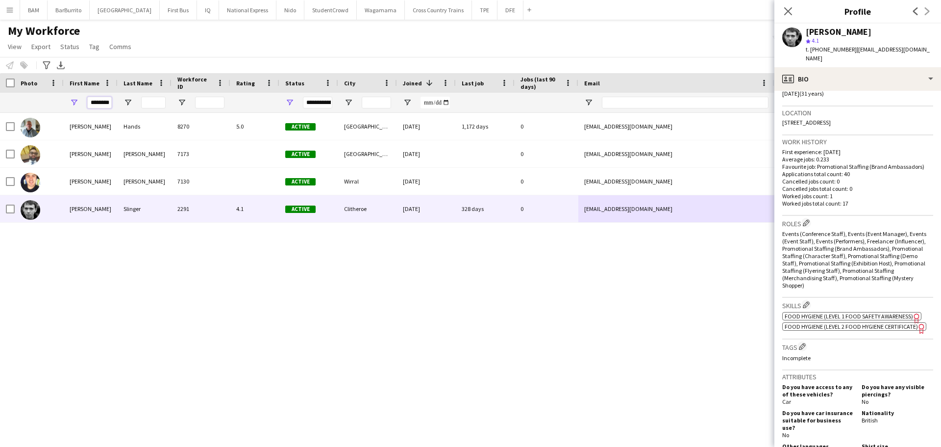
click at [155, 108] on div "********" at bounding box center [531, 103] width 1063 height 20
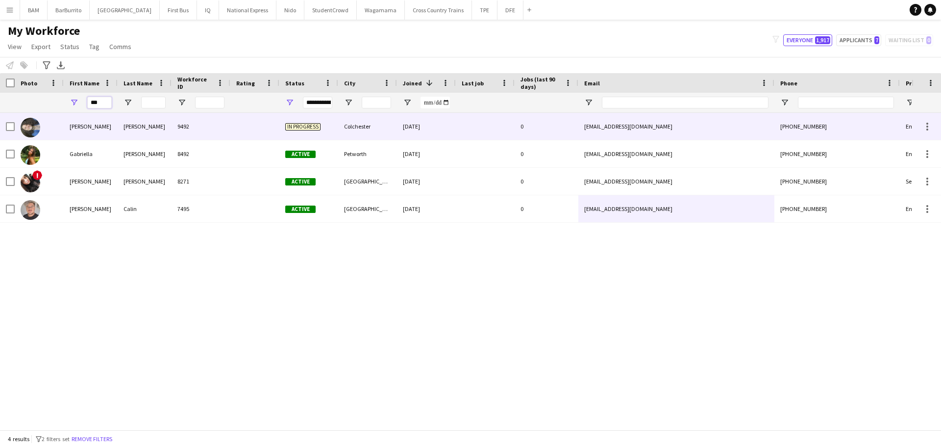
type input "***"
click at [225, 126] on div "9492" at bounding box center [201, 126] width 59 height 27
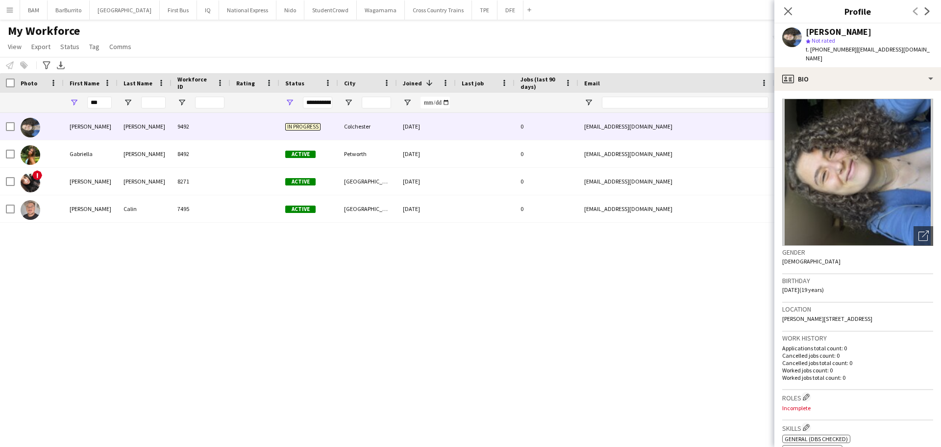
scroll to position [245, 0]
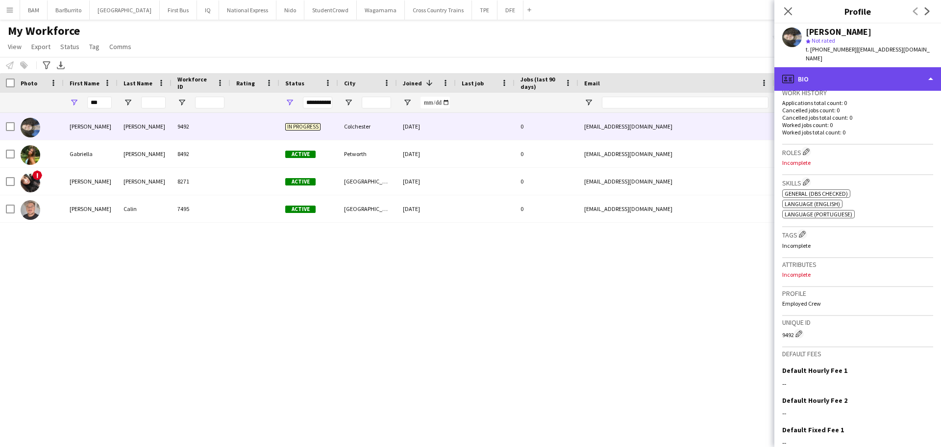
click at [836, 73] on div "profile Bio" at bounding box center [858, 79] width 167 height 24
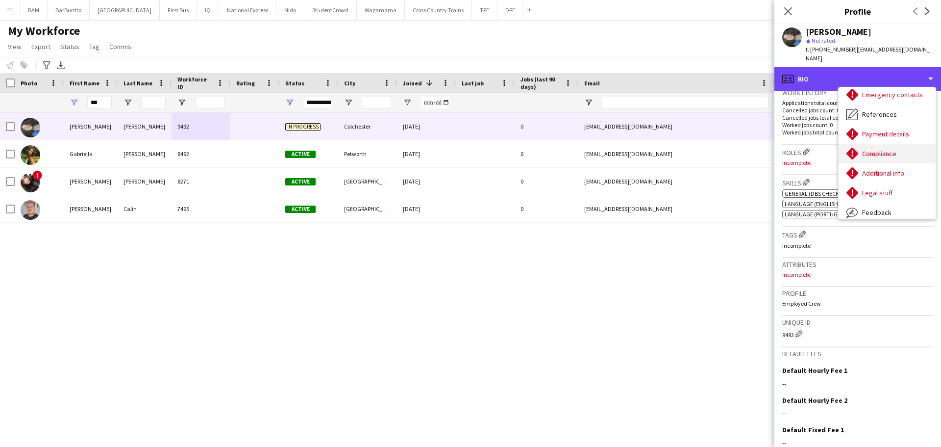
scroll to position [98, 0]
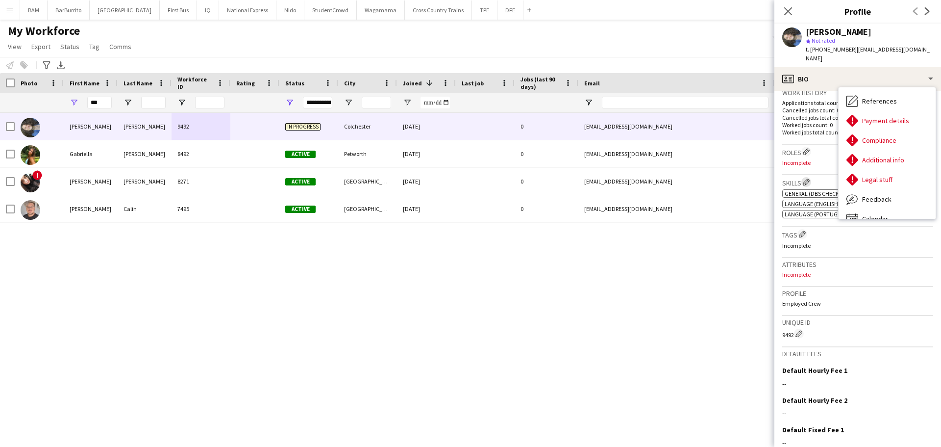
click at [806, 178] on app-icon "Edit crew company skills" at bounding box center [806, 181] width 7 height 7
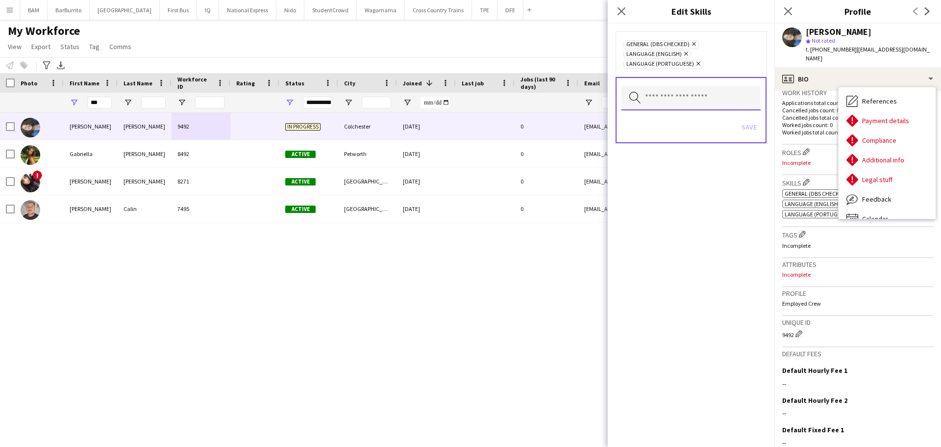
click at [703, 95] on input "text" at bounding box center [691, 98] width 139 height 25
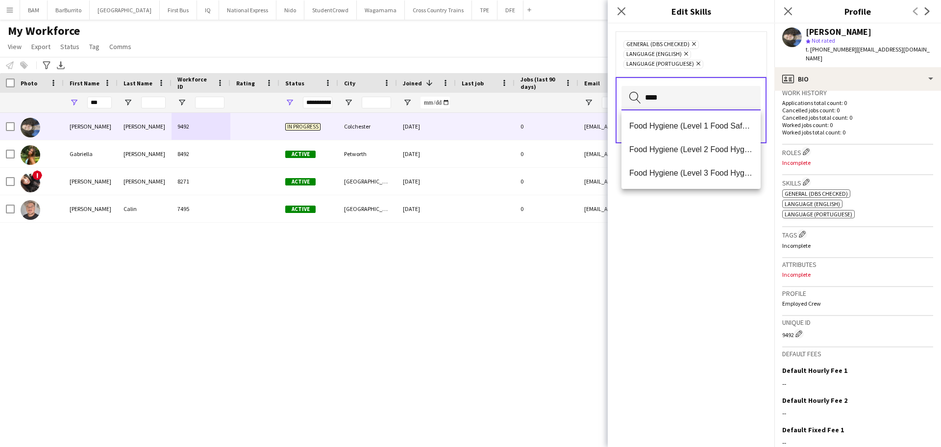
type input "*****"
click at [695, 144] on mat-option "Food Hygiene (Level 2 Food Hygiene Certificate)" at bounding box center [691, 150] width 139 height 24
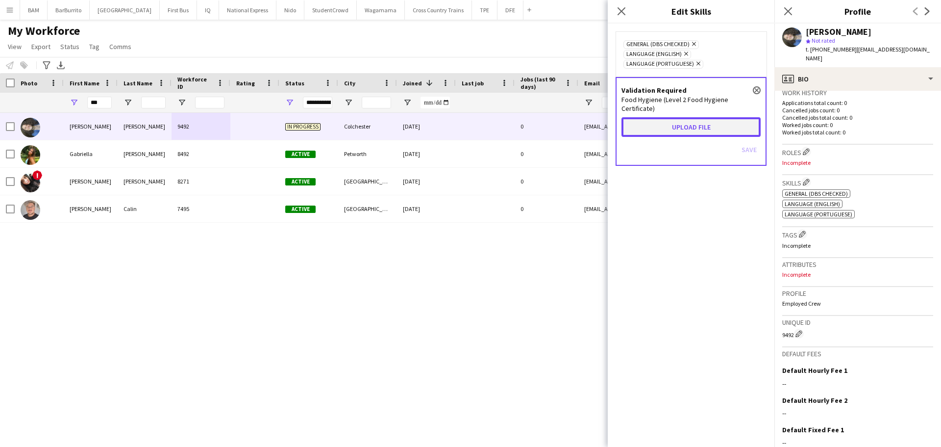
click at [690, 117] on button "Upload file" at bounding box center [691, 127] width 139 height 20
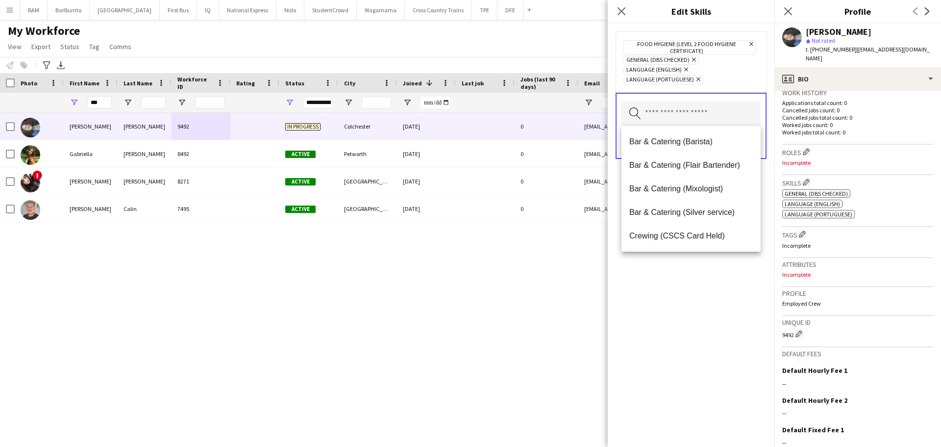
click at [693, 285] on div "Food Hygiene (Level 2 Food Hygiene Certificate) Remove General (DBS Checked) Re…" at bounding box center [691, 235] width 167 height 423
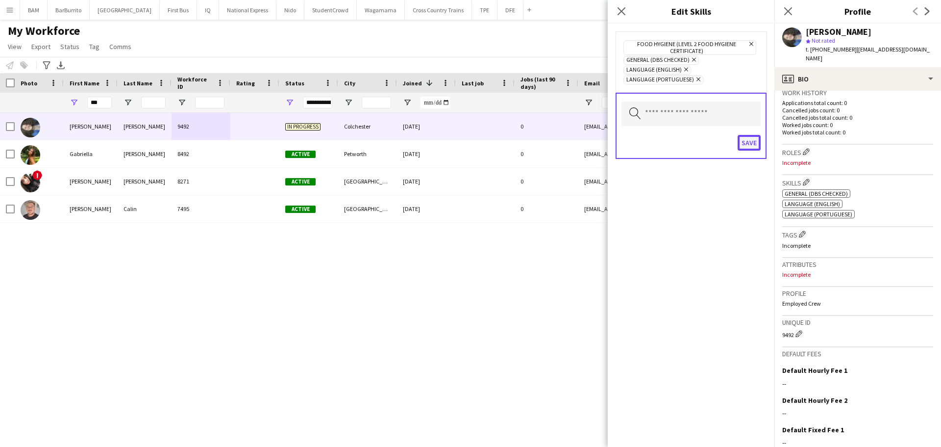
click at [749, 146] on button "Save" at bounding box center [749, 143] width 23 height 16
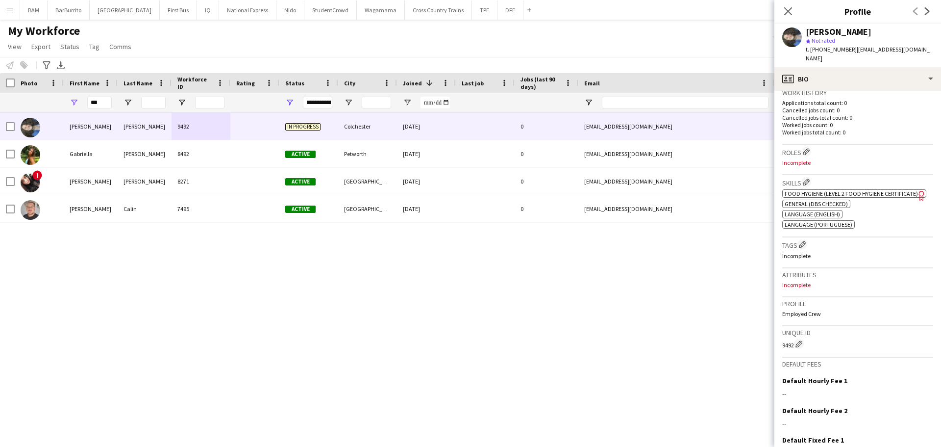
click at [831, 187] on div "ok-circled2 background Layer 1 cross-circle-red background Layer 1 Food Hygiene…" at bounding box center [858, 207] width 151 height 41
click at [831, 190] on span "Food Hygiene (Level 2 Food Hygiene Certificate)" at bounding box center [851, 193] width 133 height 7
click at [792, 10] on icon "Close pop-in" at bounding box center [787, 10] width 9 height 9
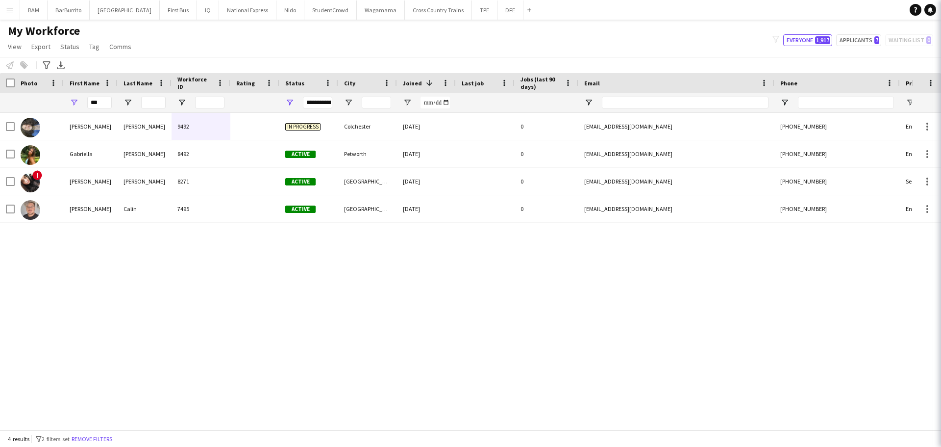
click at [772, 29] on div "My Workforce View Views Default view New view Update view Delete view Edit name…" at bounding box center [470, 40] width 941 height 33
click at [498, 10] on button "DFE Close" at bounding box center [511, 9] width 26 height 19
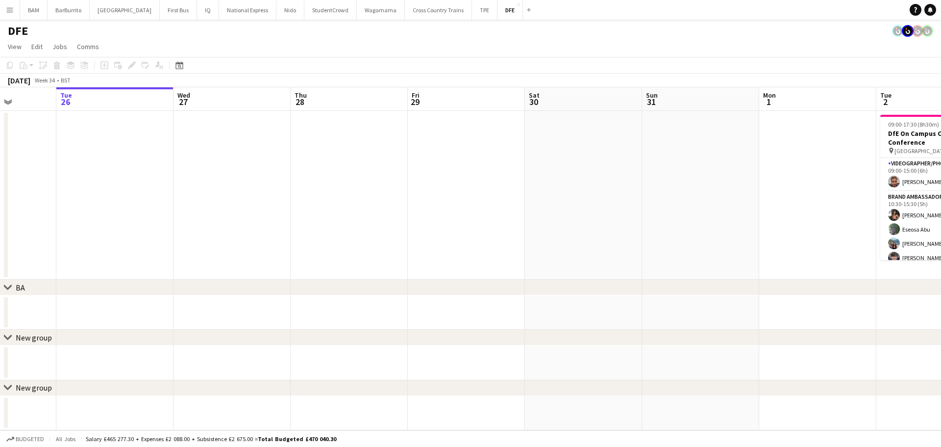
drag, startPoint x: 567, startPoint y: 145, endPoint x: 606, endPoint y: 165, distance: 43.6
click at [630, 166] on app-calendar-viewport "Sat 23 Sun 24 Mon 25 Tue 26 Wed 27 Thu 28 Fri 29 Sat 30 Sun 31 Mon 1 Tue 2 30/3…" at bounding box center [470, 258] width 941 height 343
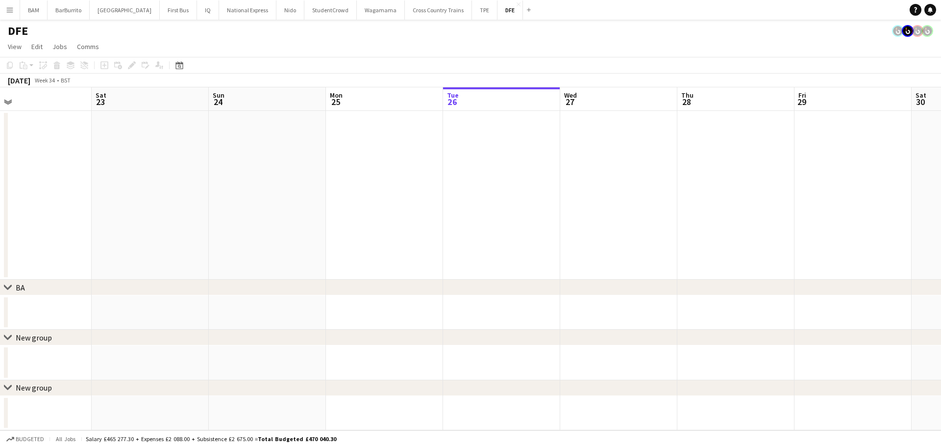
drag, startPoint x: 546, startPoint y: 161, endPoint x: 556, endPoint y: 162, distance: 9.3
click at [556, 162] on app-calendar-viewport "Wed 20 Thu 21 Fri 22 Sat 23 Sun 24 Mon 25 Tue 26 Wed 27 Thu 28 Fri 29 Sat 30 Su…" at bounding box center [470, 258] width 941 height 343
click at [193, 122] on app-calendar-viewport "Wed 20 Thu 21 Fri 22 Sat 23 Sun 24 Mon 25 Tue 26 Wed 27 Thu 28 Fri 29 Sat 30 Su…" at bounding box center [470, 258] width 941 height 343
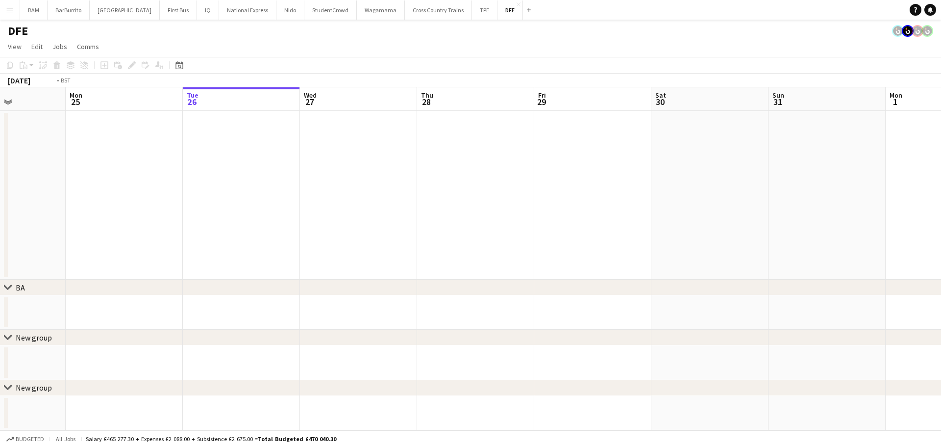
drag, startPoint x: 574, startPoint y: 155, endPoint x: 239, endPoint y: 138, distance: 334.8
click at [202, 146] on app-calendar-viewport "Fri 22 Sat 23 Sun 24 Mon 25 Tue 26 Wed 27 Thu 28 Fri 29 Sat 30 Sun 31 Mon 1 Tue…" at bounding box center [470, 258] width 941 height 343
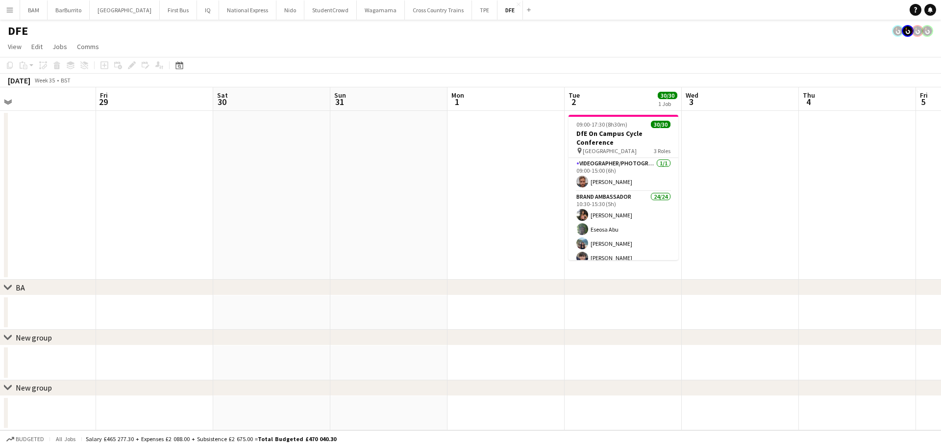
click at [560, 193] on app-calendar-viewport "Mon 25 Tue 26 Wed 27 Thu 28 Fri 29 Sat 30 Sun 31 Mon 1 Tue 2 30/30 1 Job Wed 3 …" at bounding box center [470, 258] width 941 height 343
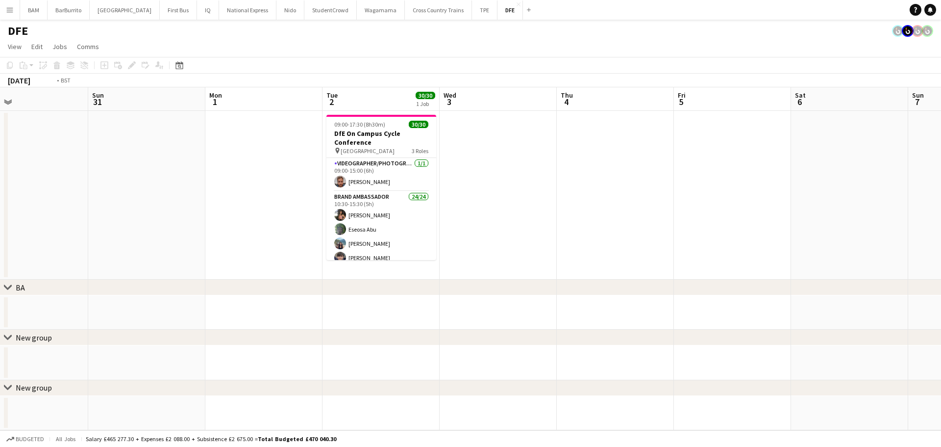
drag, startPoint x: 780, startPoint y: 222, endPoint x: 427, endPoint y: 217, distance: 353.0
click at [442, 225] on app-calendar-viewport "Thu 28 Fri 29 Sat 30 Sun 31 Mon 1 Tue 2 30/30 1 Job Wed 3 Thu 4 Fri 5 Sat 6 Sun…" at bounding box center [470, 258] width 941 height 343
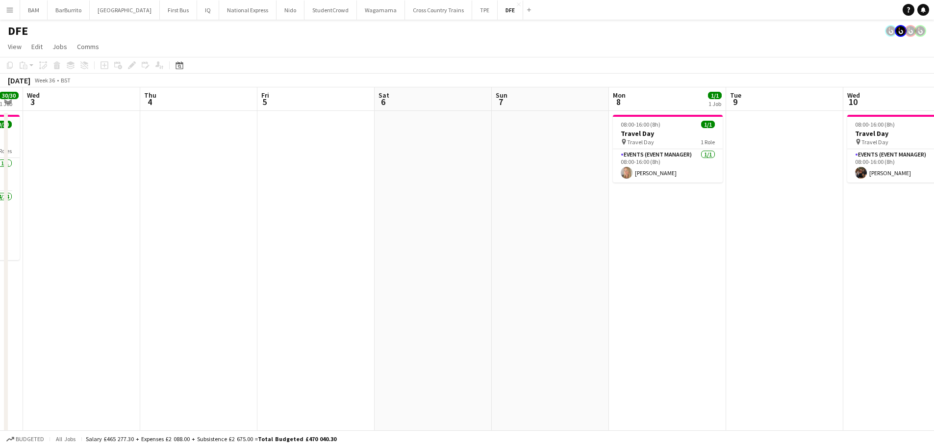
drag, startPoint x: 468, startPoint y: 248, endPoint x: 377, endPoint y: 229, distance: 92.7
click at [377, 241] on app-calendar-viewport "Sun 31 Mon 1 Tue 2 30/30 1 Job Wed 3 Thu 4 Fri 5 Sat 6 Sun 7 Mon 8 1/1 1 Job Tu…" at bounding box center [467, 344] width 934 height 515
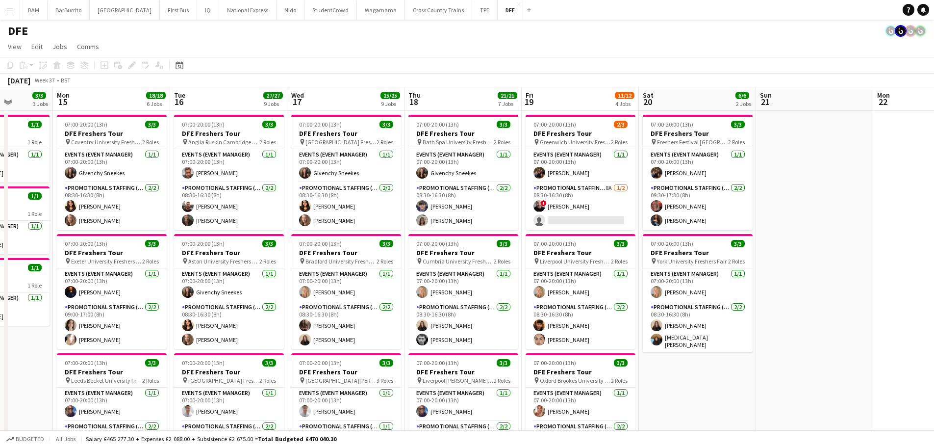
drag, startPoint x: 749, startPoint y: 341, endPoint x: 402, endPoint y: 312, distance: 348.9
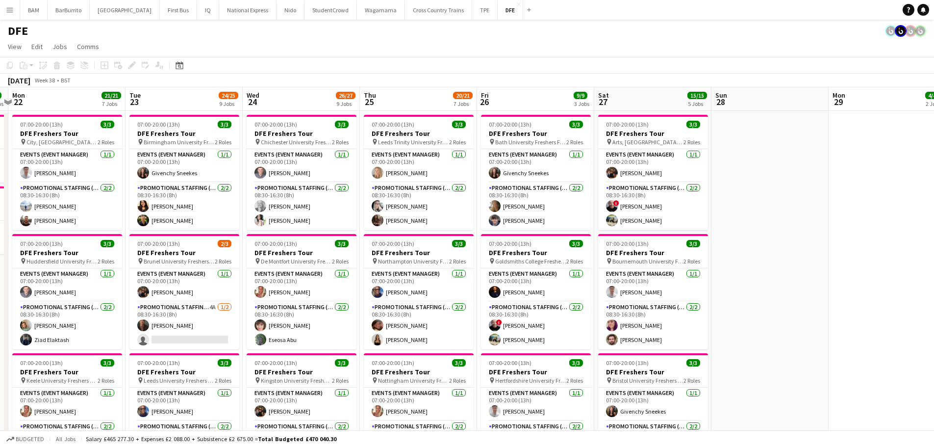
drag, startPoint x: 729, startPoint y: 319, endPoint x: 155, endPoint y: 278, distance: 575.6
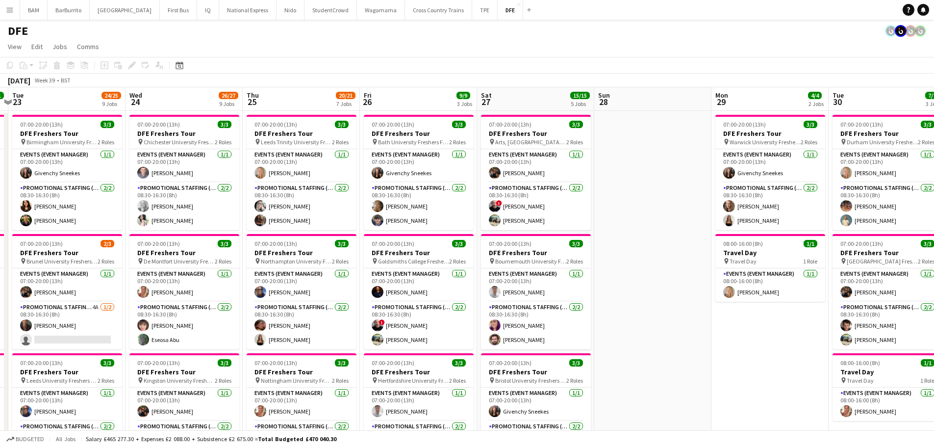
scroll to position [0, 319]
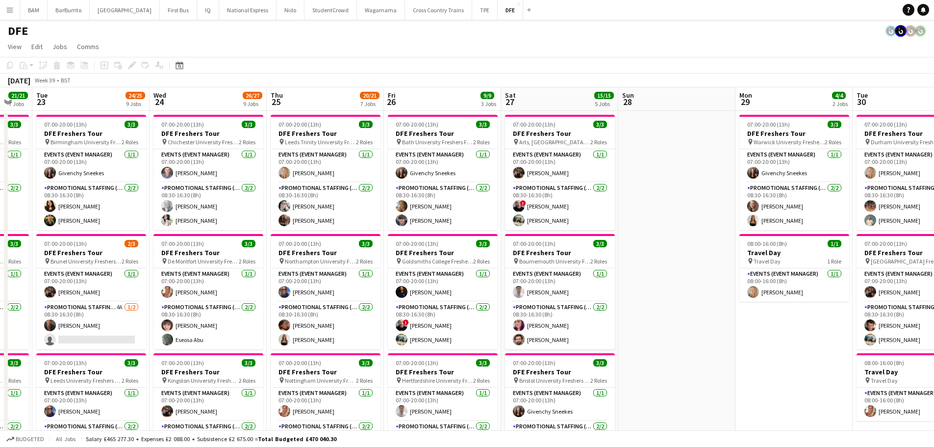
drag, startPoint x: 721, startPoint y: 267, endPoint x: 628, endPoint y: 267, distance: 93.2
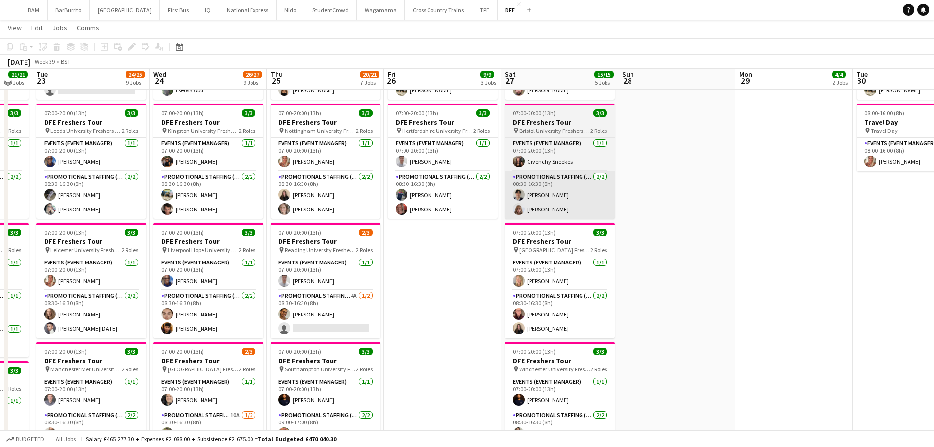
scroll to position [245, 0]
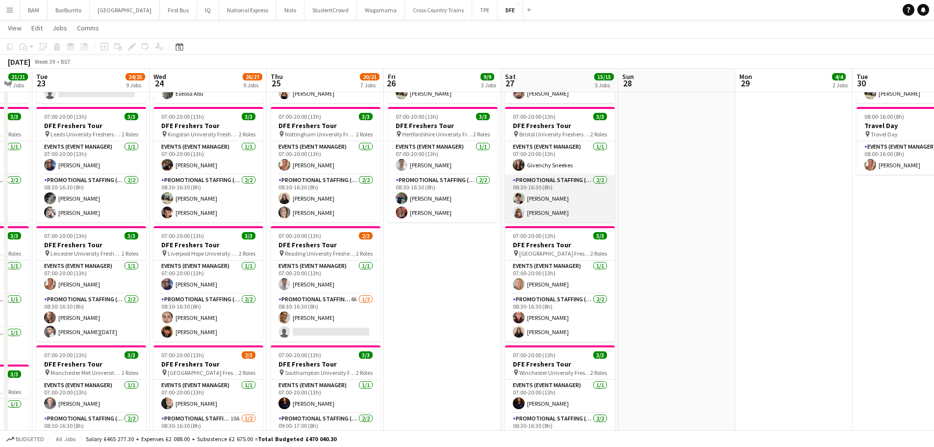
click at [545, 202] on app-card-role "Promotional Staffing (Brand Ambassadors) [DATE] 08:30-16:30 (8h) [PERSON_NAME] …" at bounding box center [560, 199] width 110 height 48
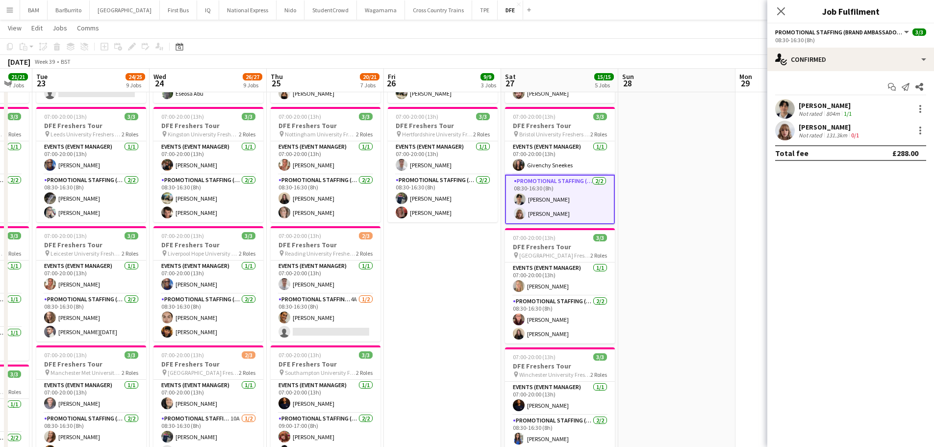
click at [783, 9] on icon "Close pop-in" at bounding box center [781, 11] width 8 height 8
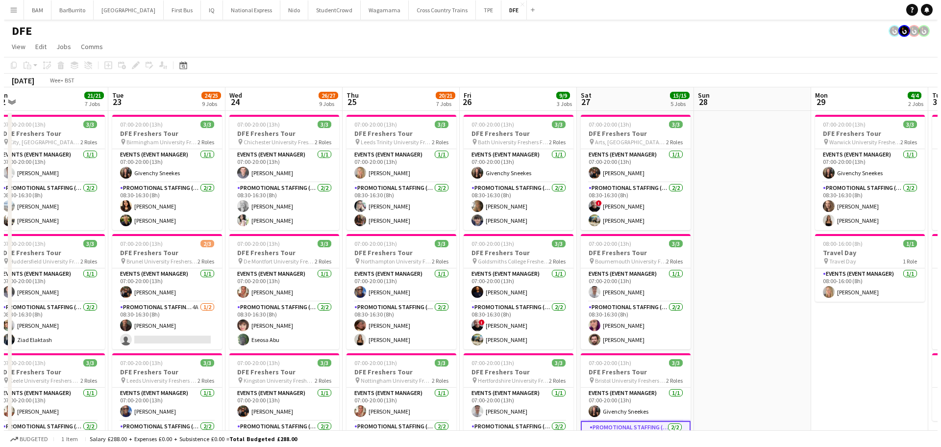
scroll to position [0, 229]
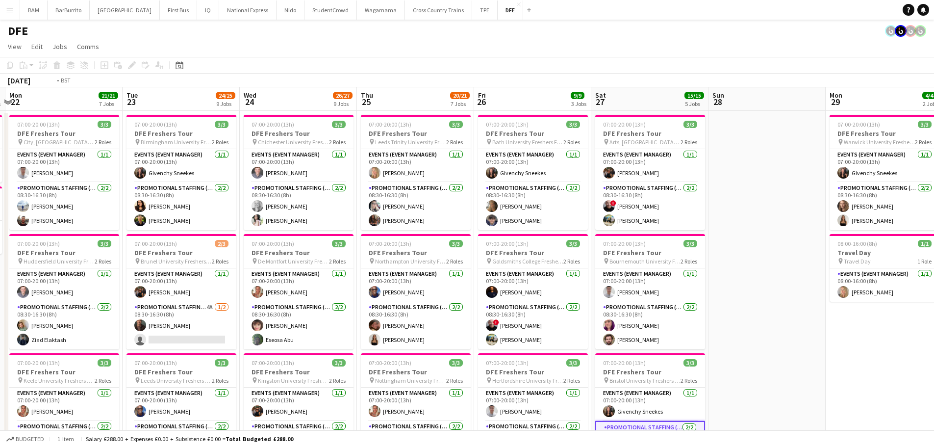
drag, startPoint x: 480, startPoint y: 146, endPoint x: 505, endPoint y: 147, distance: 26.0
click at [4, 8] on button "Menu" at bounding box center [10, 10] width 20 height 20
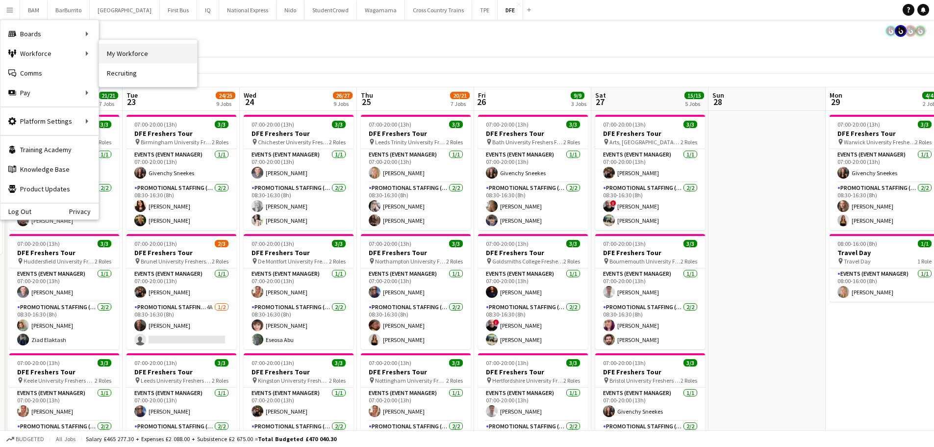
click at [129, 53] on link "My Workforce" at bounding box center [148, 54] width 98 height 20
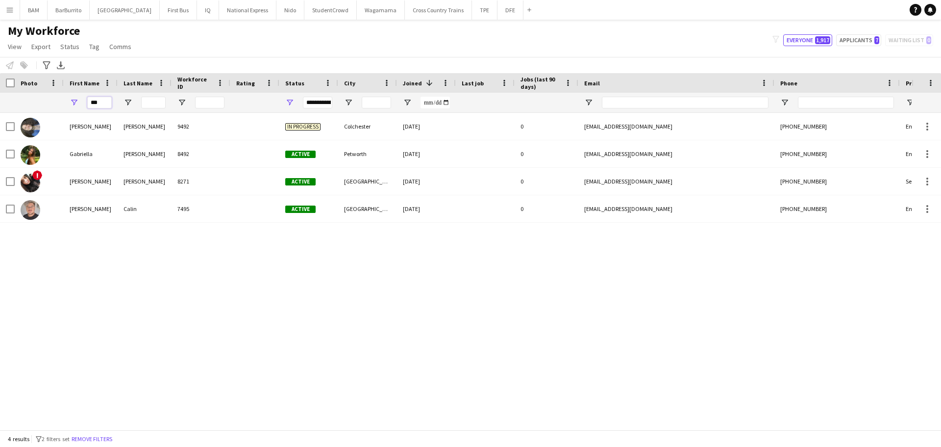
drag, startPoint x: 108, startPoint y: 100, endPoint x: 67, endPoint y: 100, distance: 41.2
click at [67, 100] on div "***" at bounding box center [91, 103] width 54 height 20
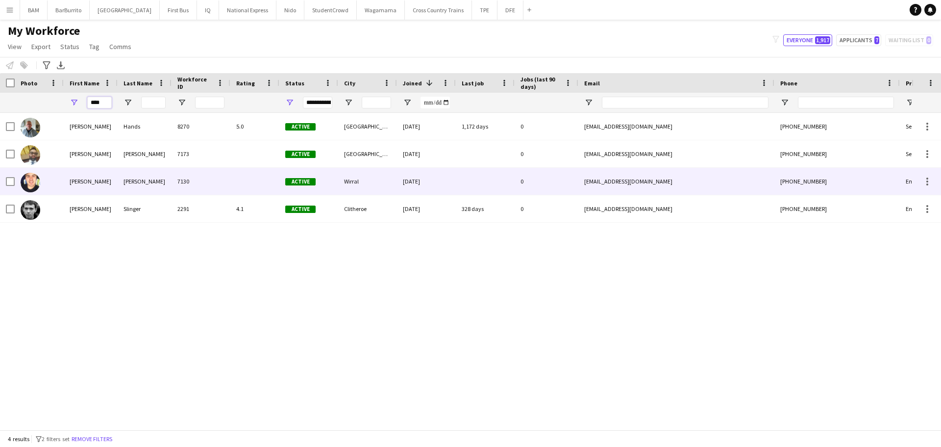
type input "****"
click at [119, 183] on div "[PERSON_NAME]" at bounding box center [145, 181] width 54 height 27
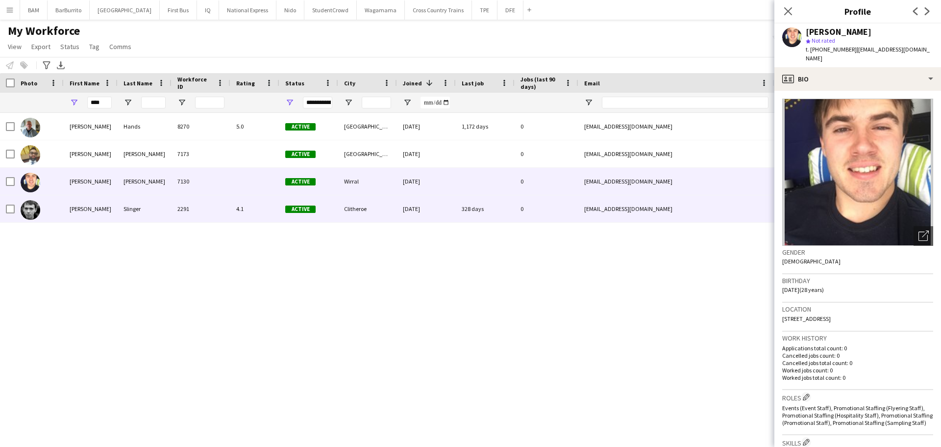
click at [161, 217] on div "Slinger" at bounding box center [145, 208] width 54 height 27
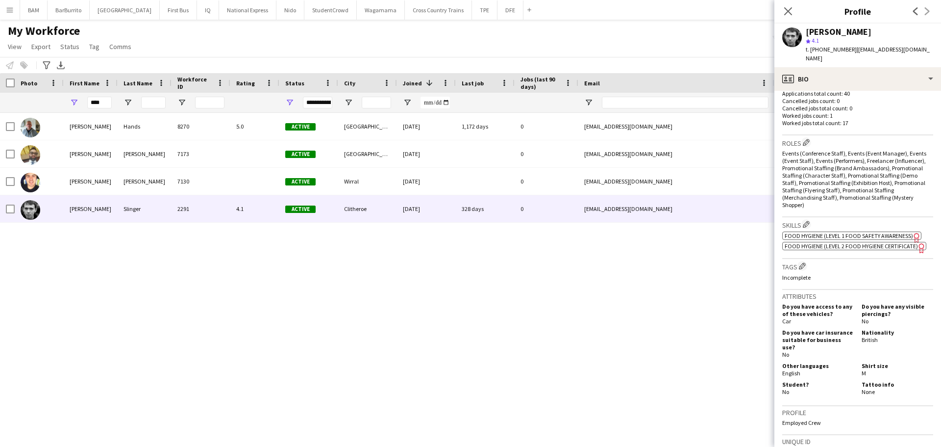
scroll to position [294, 0]
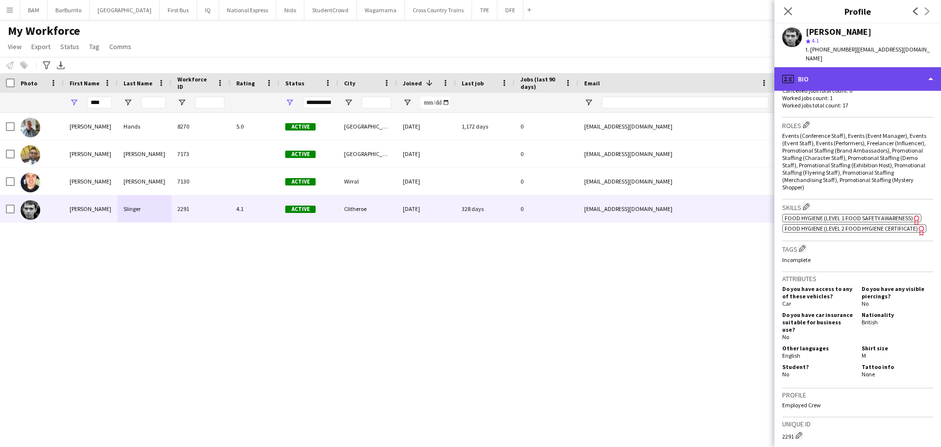
click at [891, 72] on div "profile Bio" at bounding box center [858, 79] width 167 height 24
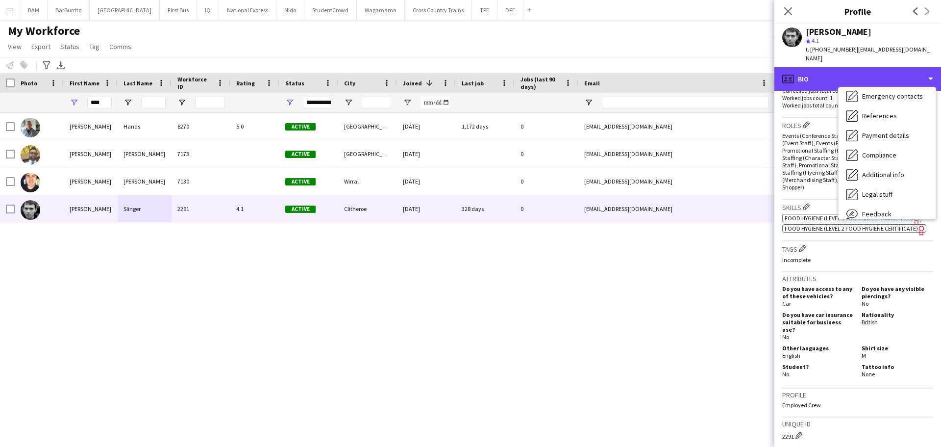
scroll to position [112, 0]
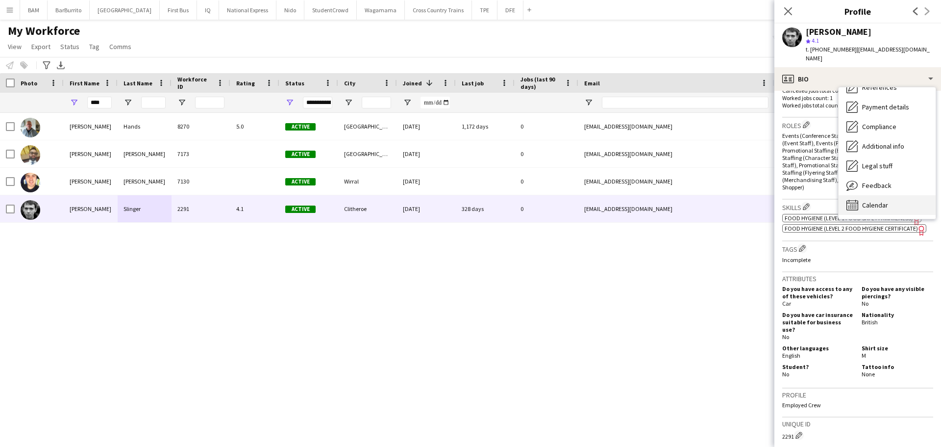
click at [905, 196] on div "Calendar Calendar" at bounding box center [887, 205] width 97 height 20
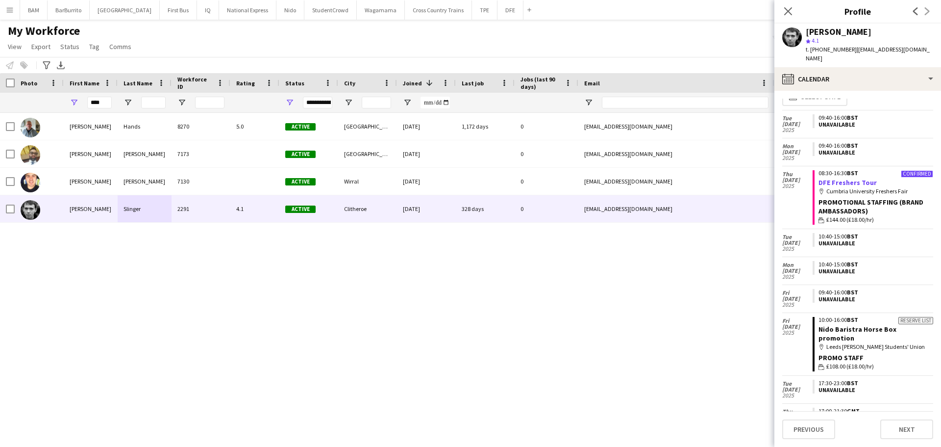
scroll to position [0, 0]
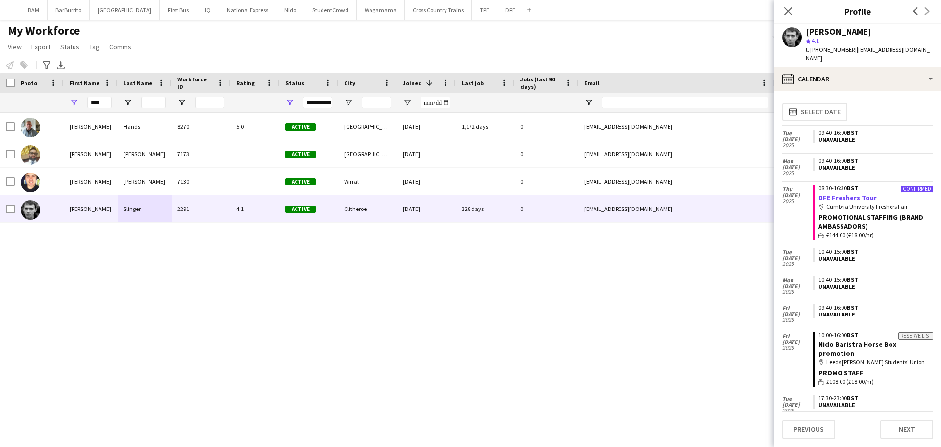
click at [842, 193] on link "DFE Freshers Tour" at bounding box center [848, 197] width 58 height 9
click at [787, 10] on icon at bounding box center [787, 10] width 9 height 9
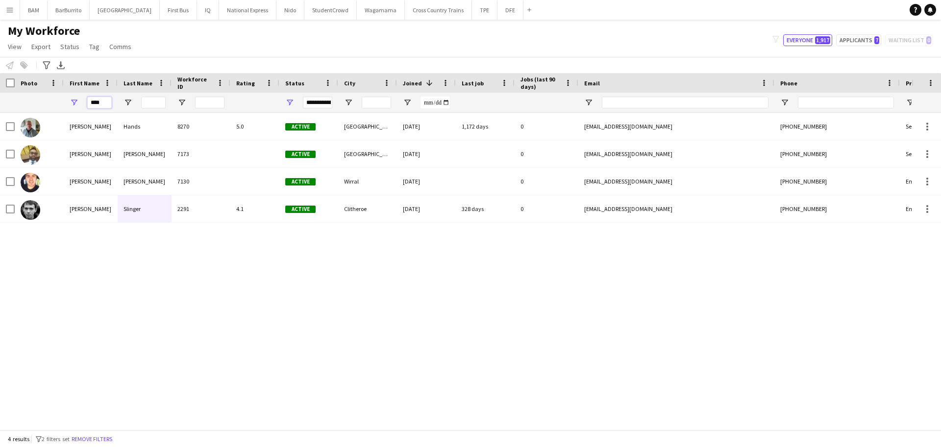
drag, startPoint x: 107, startPoint y: 102, endPoint x: 65, endPoint y: 103, distance: 41.7
click at [65, 103] on div "****" at bounding box center [91, 103] width 54 height 20
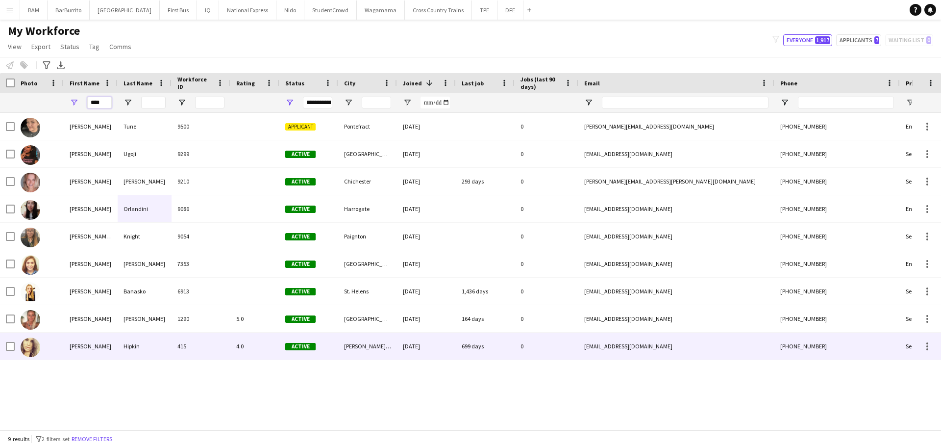
type input "****"
click at [193, 345] on div "415" at bounding box center [201, 345] width 59 height 27
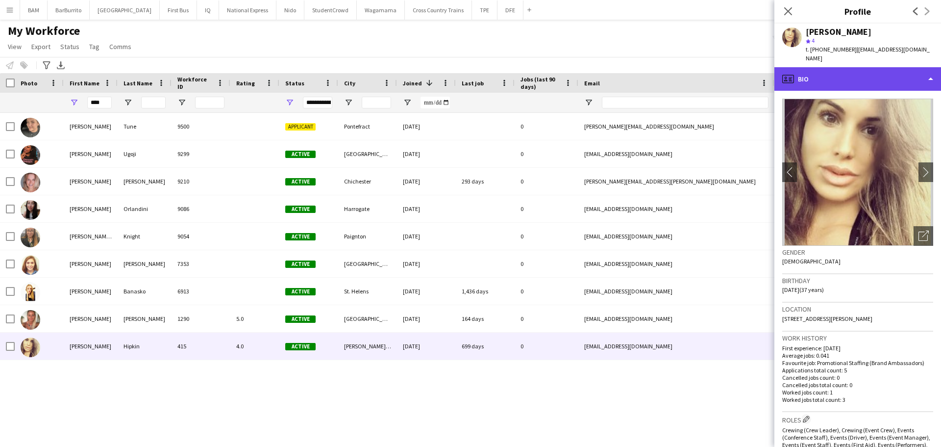
click at [830, 74] on div "profile Bio" at bounding box center [858, 79] width 167 height 24
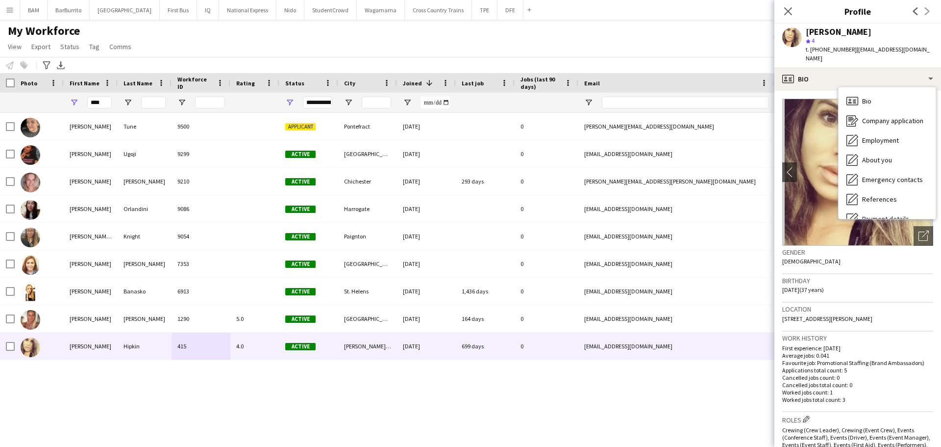
click at [812, 260] on div "Gender [DEMOGRAPHIC_DATA]" at bounding box center [858, 260] width 151 height 28
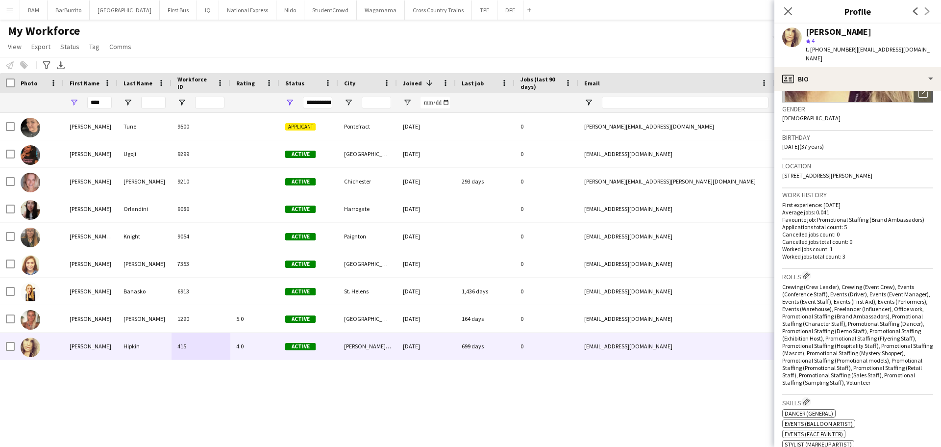
scroll to position [245, 0]
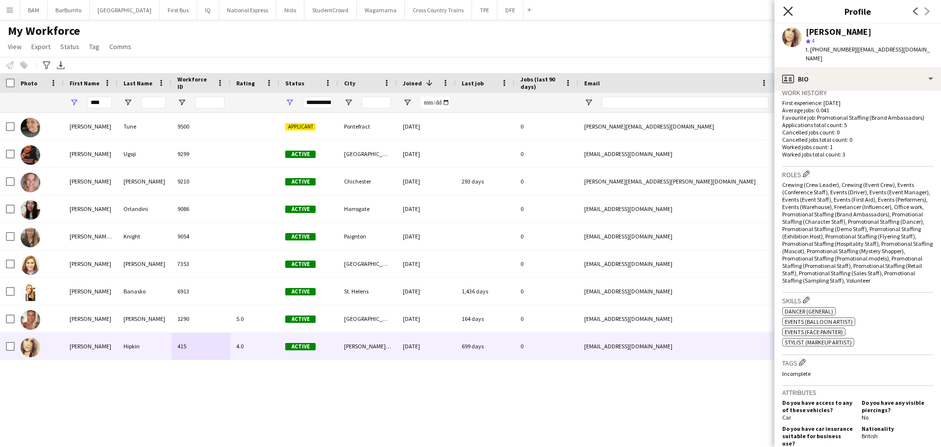
click at [790, 7] on icon "Close pop-in" at bounding box center [787, 10] width 9 height 9
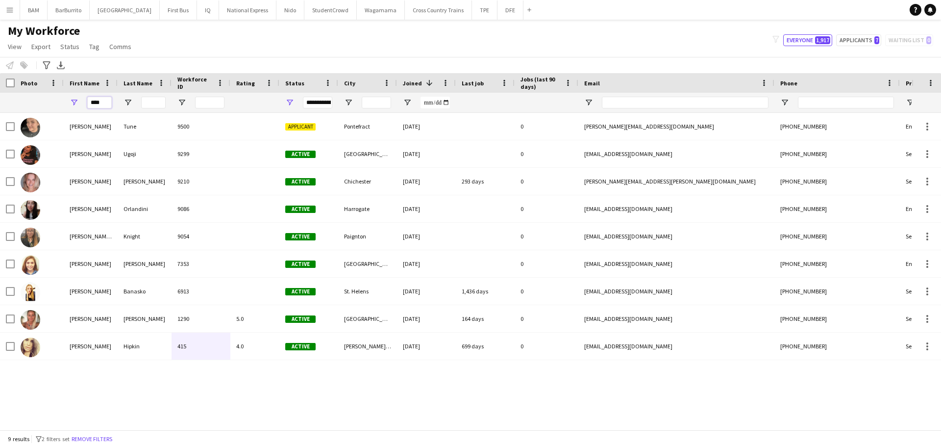
drag, startPoint x: 91, startPoint y: 102, endPoint x: 141, endPoint y: 106, distance: 50.2
click at [141, 106] on div "****" at bounding box center [531, 103] width 1063 height 20
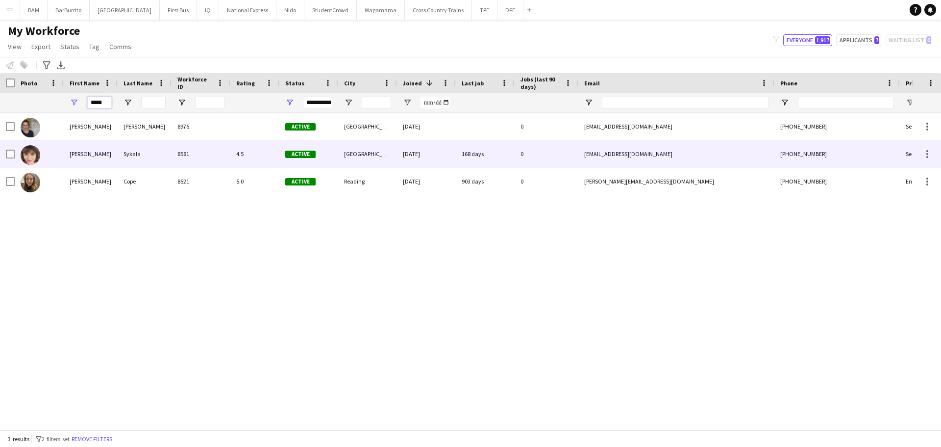
type input "*****"
click at [151, 156] on div "Sykala" at bounding box center [145, 153] width 54 height 27
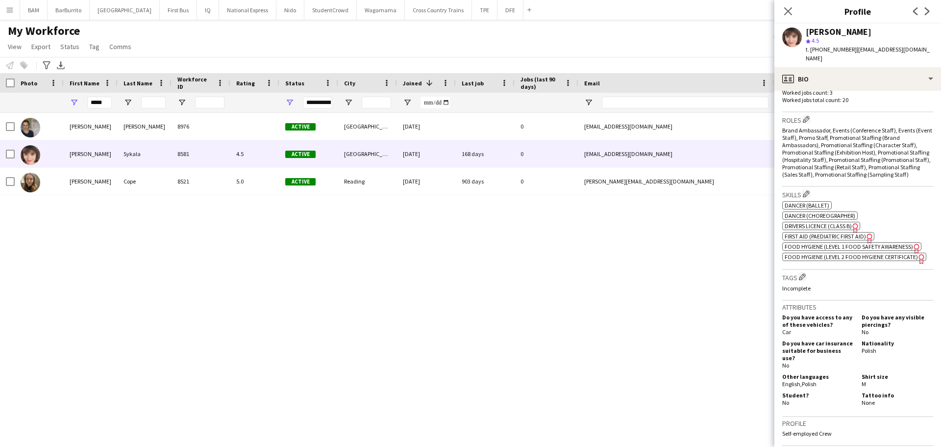
scroll to position [392, 0]
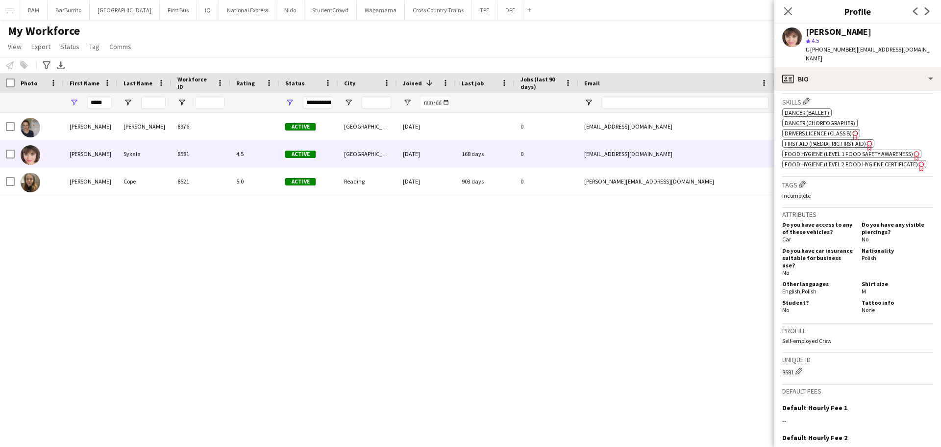
click at [852, 169] on div "Skills Edit crew company skills ok-circled2 background Layer 1 cross-circle-red…" at bounding box center [858, 135] width 151 height 83
click at [852, 164] on span "Food Hygiene (Level 2 Food Hygiene Certificate)" at bounding box center [851, 163] width 133 height 7
click at [792, 5] on app-icon "Close pop-in" at bounding box center [789, 11] width 14 height 14
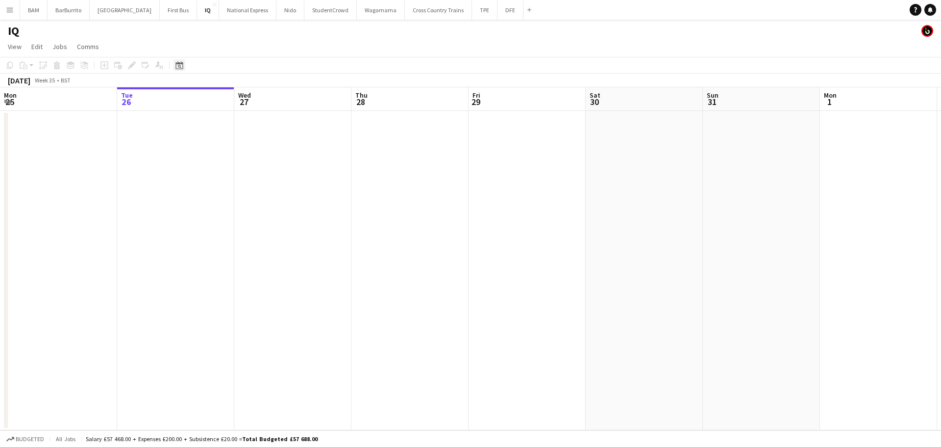
click at [185, 64] on div "Date picker" at bounding box center [180, 65] width 12 height 12
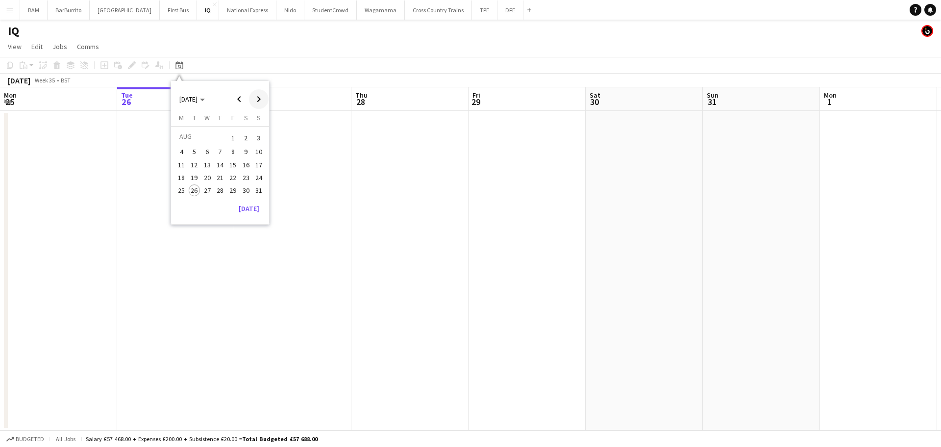
click at [252, 98] on span "Next month" at bounding box center [259, 99] width 20 height 20
click at [208, 176] on span "17" at bounding box center [208, 175] width 12 height 12
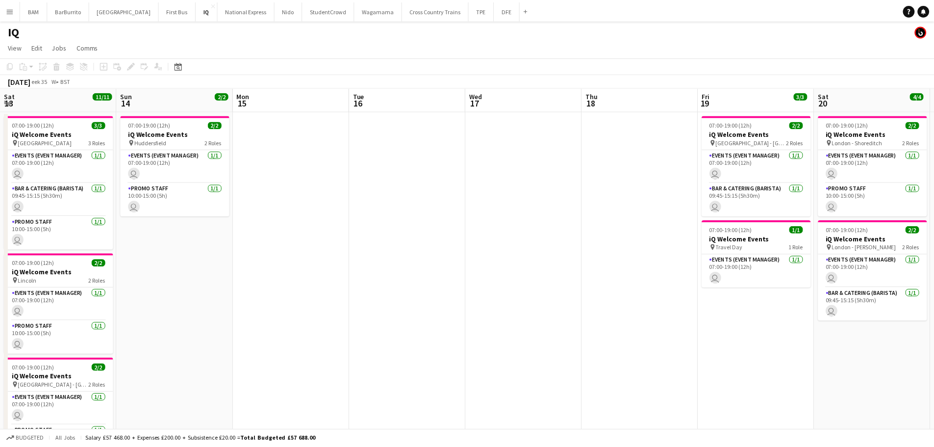
scroll to position [0, 337]
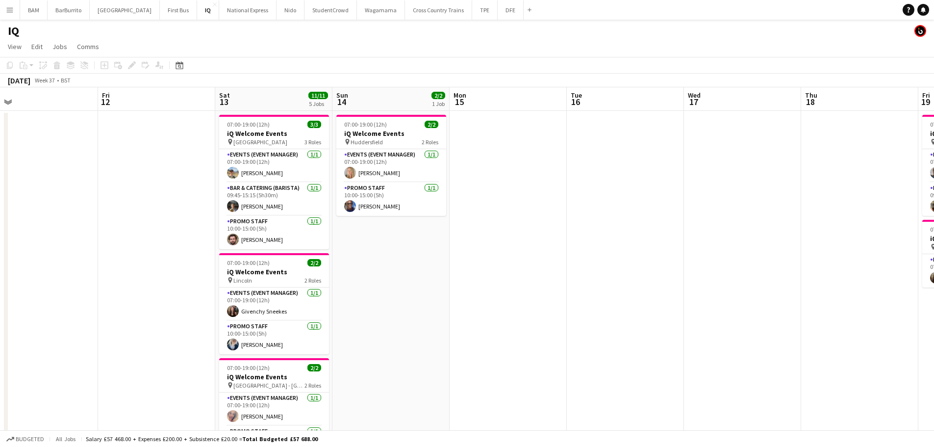
drag, startPoint x: 355, startPoint y: 148, endPoint x: 673, endPoint y: 161, distance: 318.5
click at [673, 161] on app-calendar-viewport "Tue 9 Wed 10 Thu 11 Fri 12 Sat 13 11/11 5 Jobs Sun 14 2/2 1 Job Mon 15 Tue 16 W…" at bounding box center [467, 389] width 934 height 605
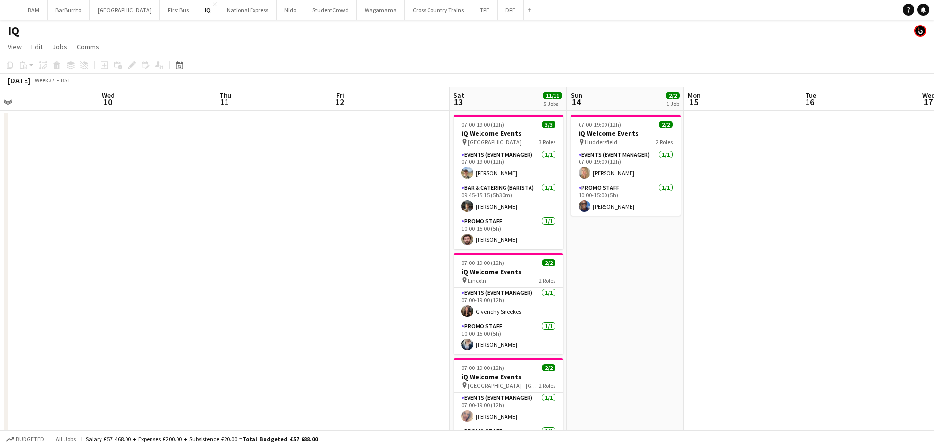
drag, startPoint x: 613, startPoint y: 170, endPoint x: 537, endPoint y: 168, distance: 76.0
click at [786, 168] on app-calendar-viewport "Sun 7 Mon 8 Tue 9 Wed 10 Thu 11 Fri 12 Sat 13 11/11 5 Jobs Sun 14 2/2 1 Job Mon…" at bounding box center [467, 389] width 934 height 605
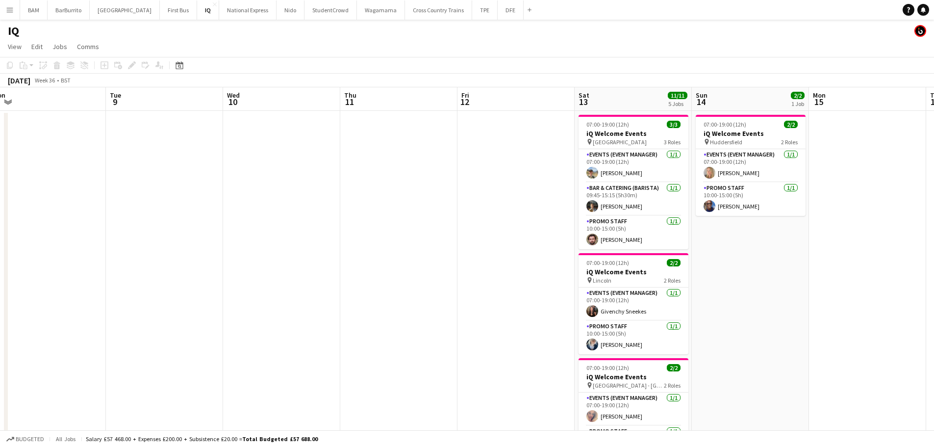
drag, startPoint x: 555, startPoint y: 173, endPoint x: 633, endPoint y: 177, distance: 79.1
click at [735, 175] on app-calendar-viewport "Sat 6 10/10 4 Jobs Sun 7 Mon 8 Tue 9 Wed 10 Thu 11 Fri 12 Sat 13 11/11 5 Jobs S…" at bounding box center [467, 389] width 934 height 605
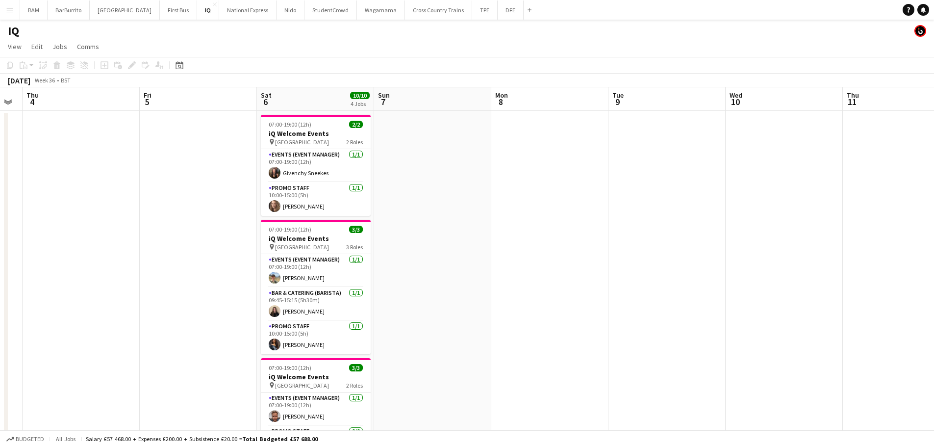
scroll to position [0, 205]
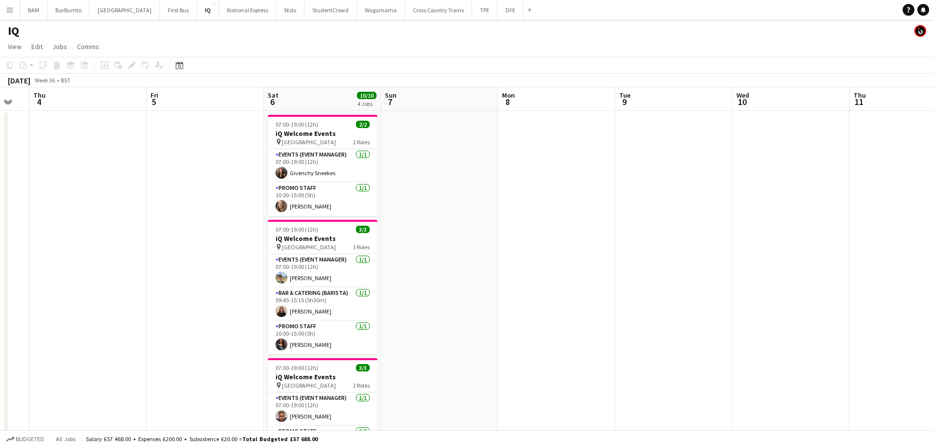
drag, startPoint x: 310, startPoint y: 166, endPoint x: 411, endPoint y: 168, distance: 101.5
click at [411, 168] on app-calendar-viewport "Tue 2 Wed 3 Thu 4 Fri 5 Sat 6 10/10 4 Jobs Sun 7 Mon 8 Tue 9 Wed 10 Thu 11 Fri …" at bounding box center [467, 389] width 934 height 605
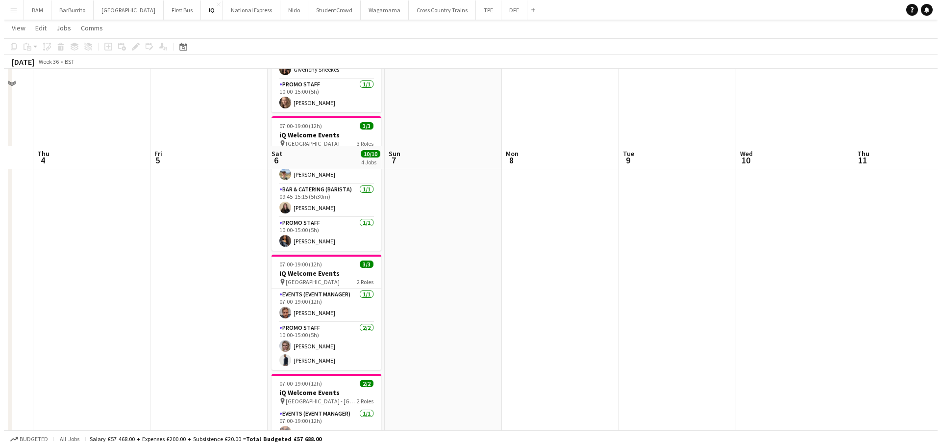
scroll to position [0, 0]
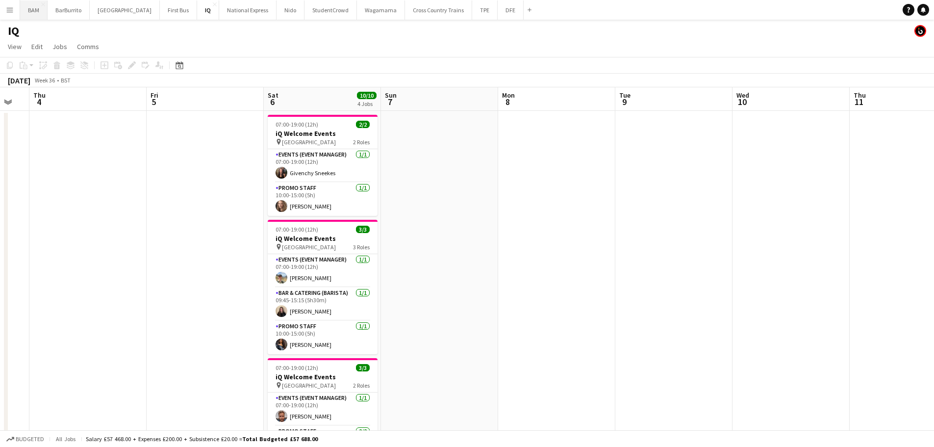
click at [21, 12] on app-navbar "Menu Boards Boards Boards All jobs Status Workforce Workforce My Workforce Recr…" at bounding box center [467, 10] width 934 height 20
click at [6, 14] on button "Menu" at bounding box center [10, 10] width 20 height 20
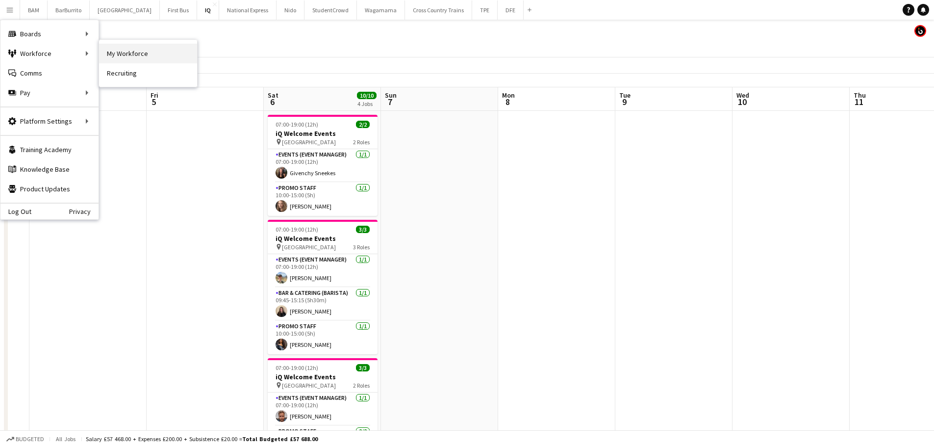
click at [125, 55] on link "My Workforce" at bounding box center [148, 54] width 98 height 20
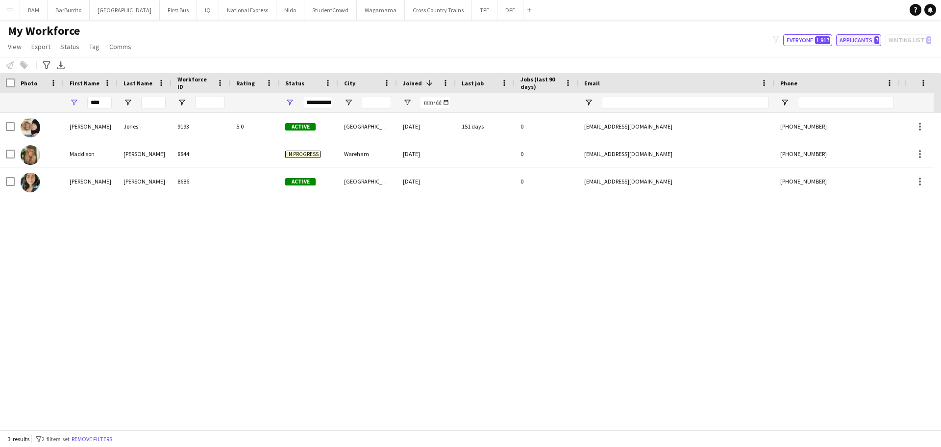
click at [864, 41] on button "Applicants 7" at bounding box center [858, 40] width 45 height 12
type input "**********"
